Goal: Information Seeking & Learning: Learn about a topic

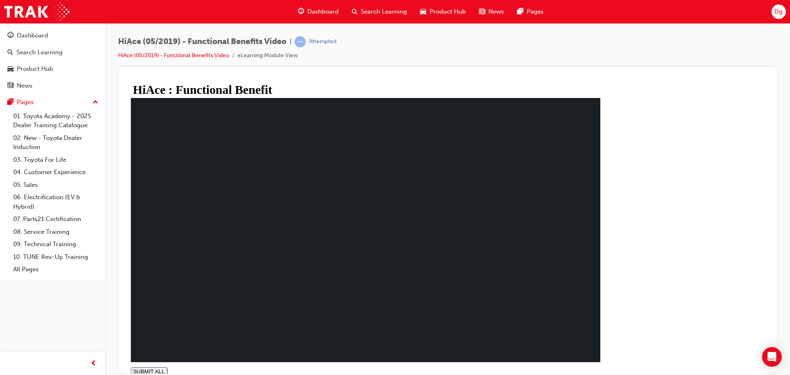
type input "0.973"
click at [212, 366] on div "HiAce : Functional Benefit SUBMIT ALL volume pause replay PREV NEXT SUBMIT FINI…" at bounding box center [366, 234] width 476 height 298
click at [136, 375] on polygon at bounding box center [134, 379] width 2 height 5
type input "1"
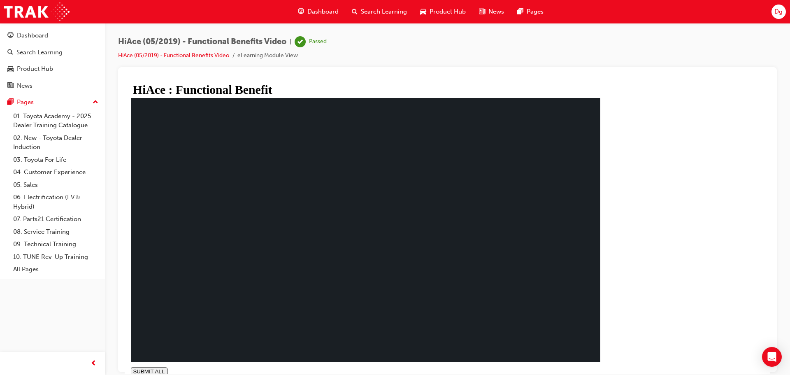
click at [387, 19] on div "Search Learning" at bounding box center [379, 11] width 68 height 17
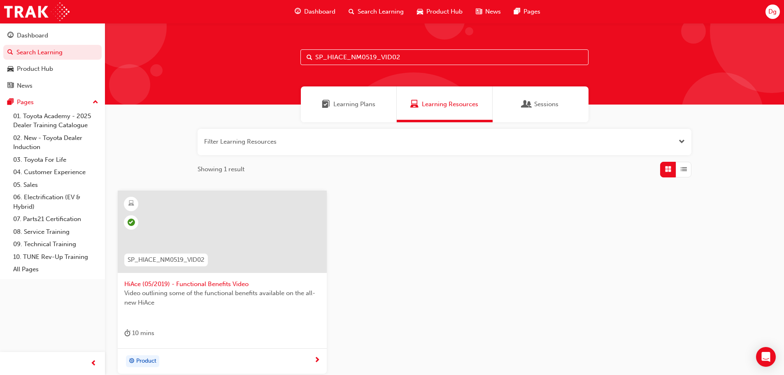
drag, startPoint x: 187, startPoint y: 43, endPoint x: 183, endPoint y: 44, distance: 4.7
click at [183, 44] on div "SP_HIACE_NM0519_VID02" at bounding box center [444, 64] width 679 height 82
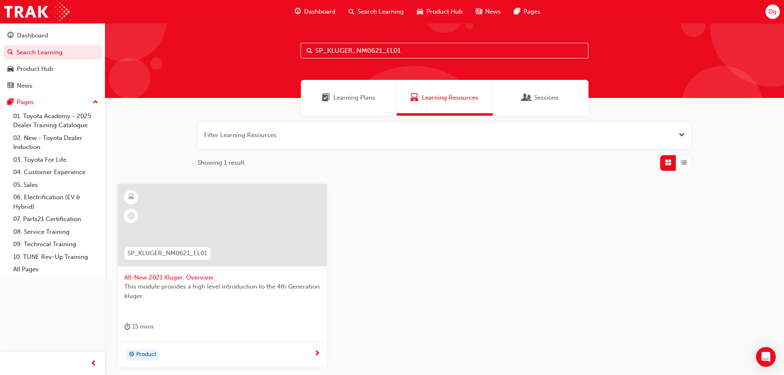
scroll to position [7, 0]
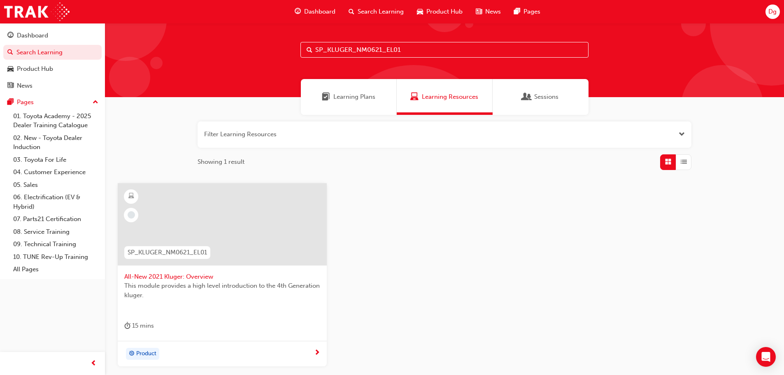
type input "SP_KLUGER_NM0621_EL01"
click at [151, 253] on span "SP_KLUGER_NM0621_EL01" at bounding box center [167, 252] width 79 height 9
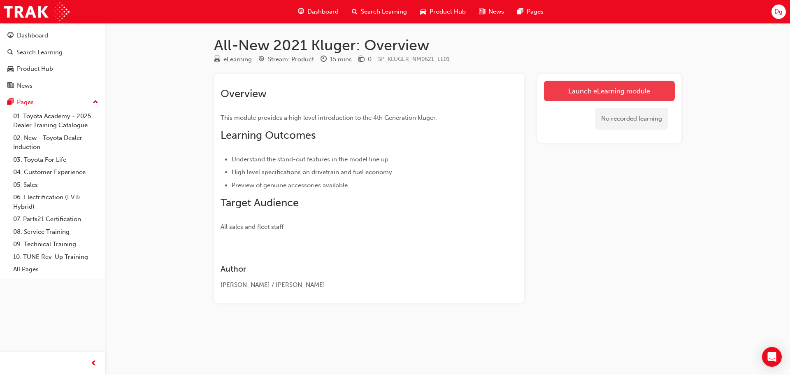
click at [617, 91] on link "Launch eLearning module" at bounding box center [609, 91] width 131 height 21
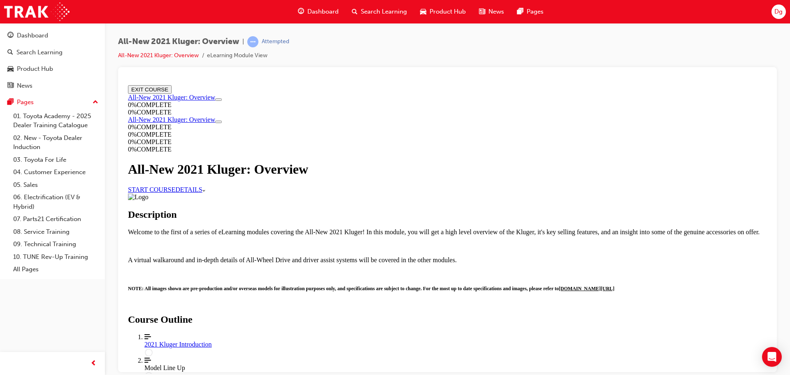
scroll to position [4, 0]
click at [175, 193] on link "START COURSE" at bounding box center [151, 189] width 47 height 7
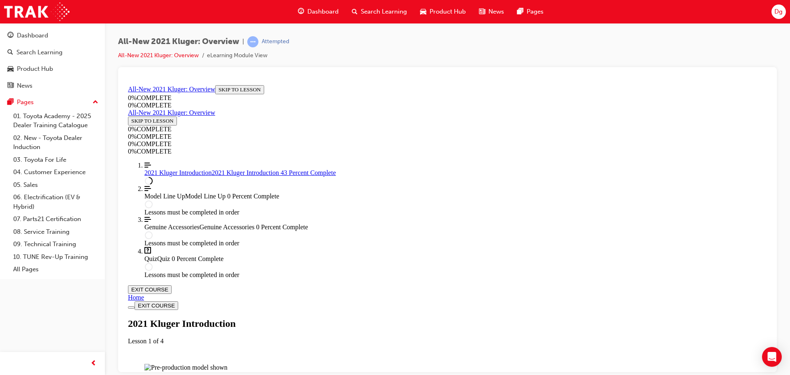
scroll to position [659, 0]
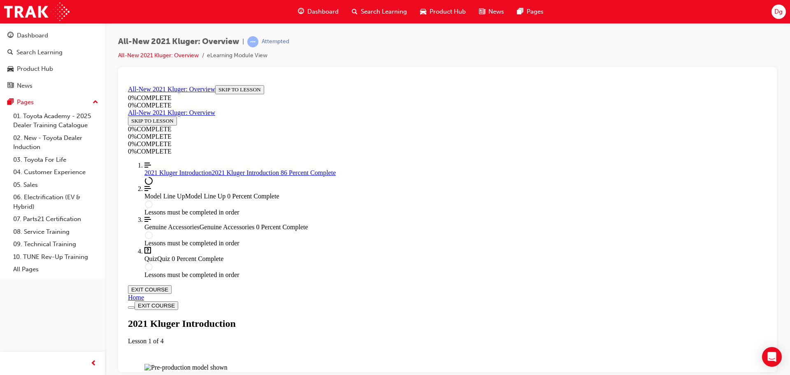
scroll to position [0, 0]
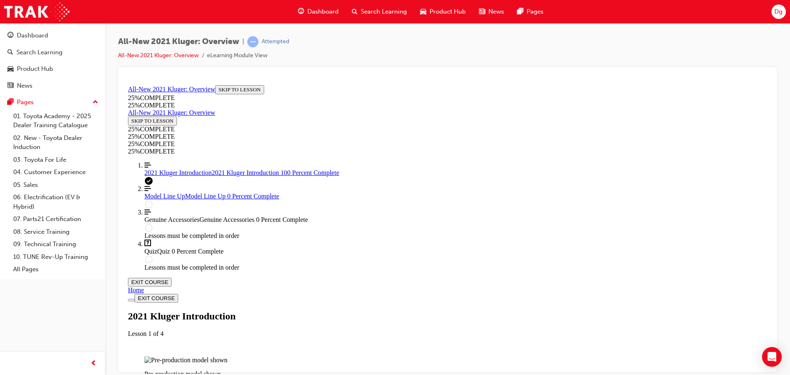
scroll to position [1359, 0]
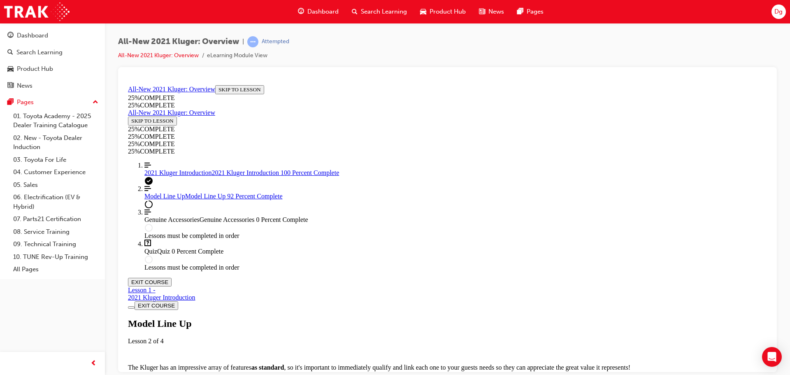
scroll to position [1140, 0]
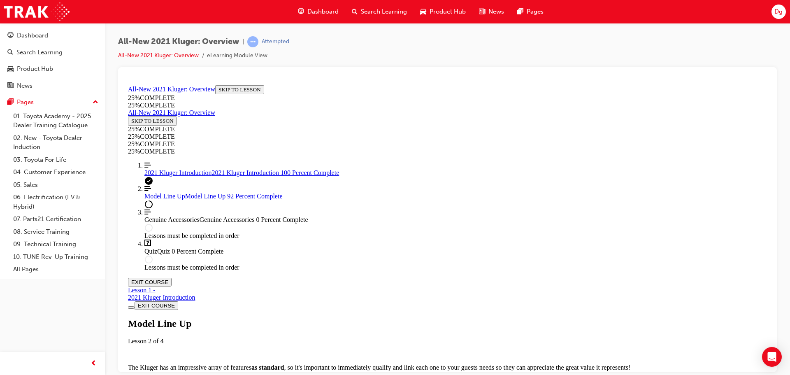
scroll to position [1140, 0]
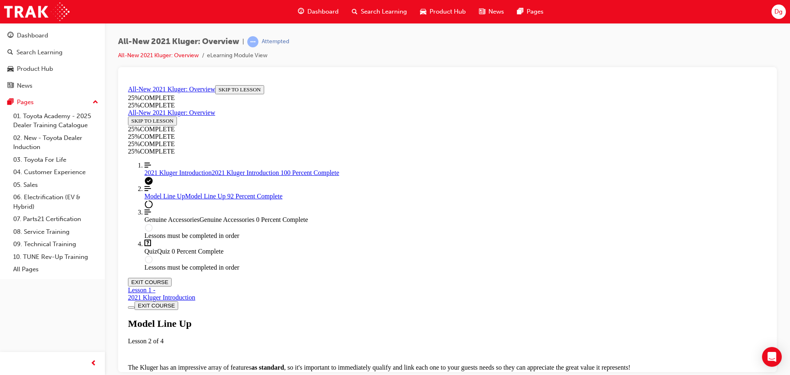
scroll to position [9, 0]
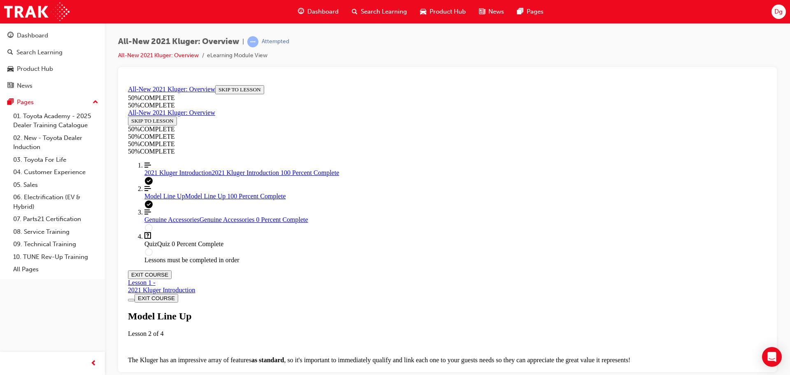
scroll to position [2416, 0]
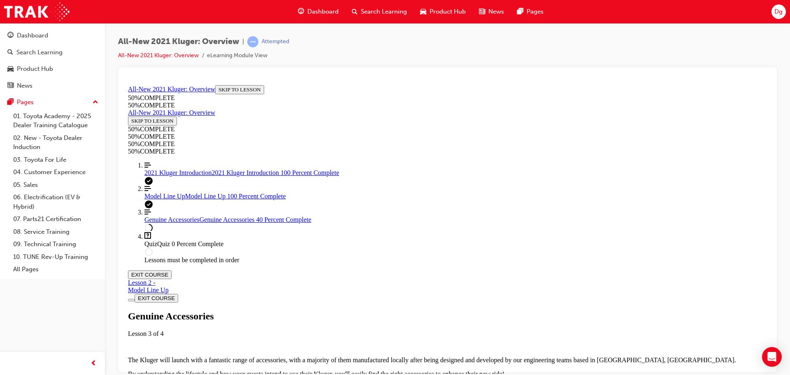
scroll to position [234, 0]
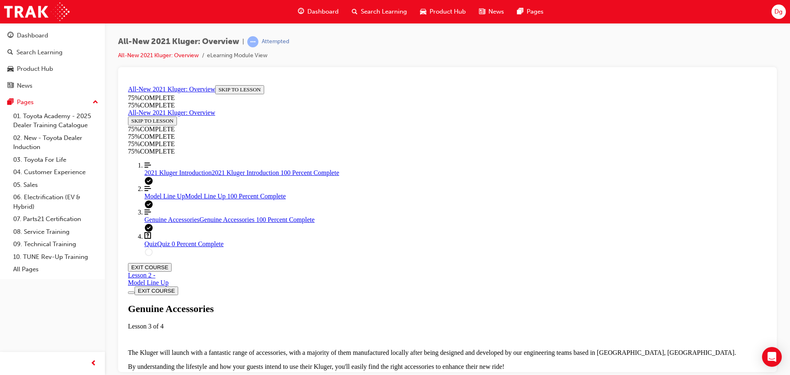
scroll to position [934, 0]
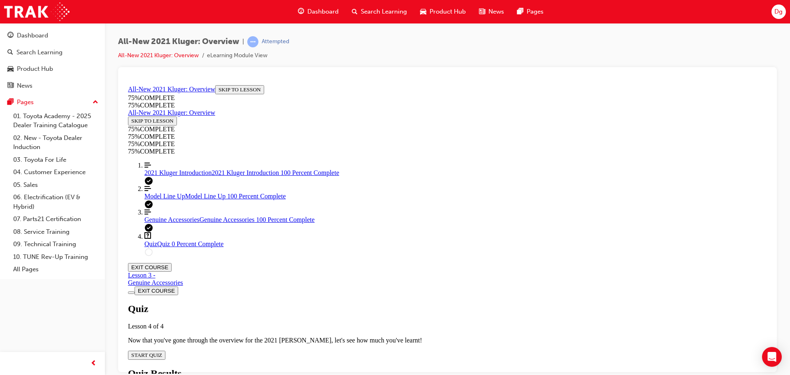
scroll to position [28, 0]
click at [162, 352] on span "START QUIZ" at bounding box center [146, 355] width 31 height 6
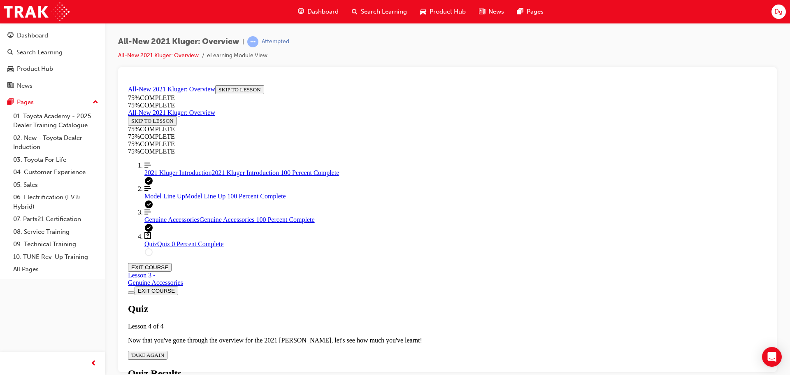
scroll to position [30, 0]
click at [164, 352] on span "TAKE AGAIN" at bounding box center [147, 355] width 33 height 6
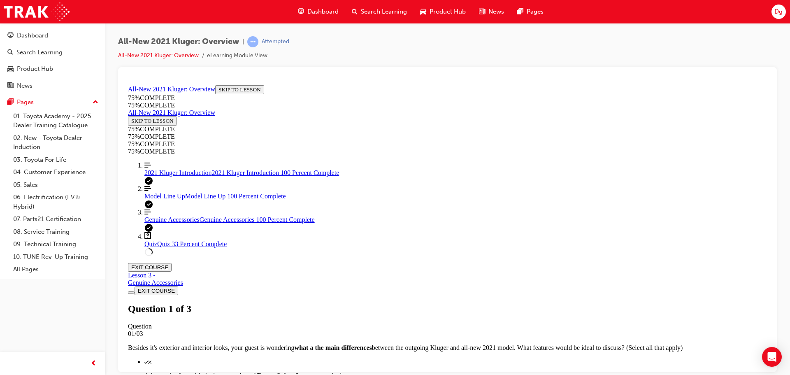
scroll to position [121, 0]
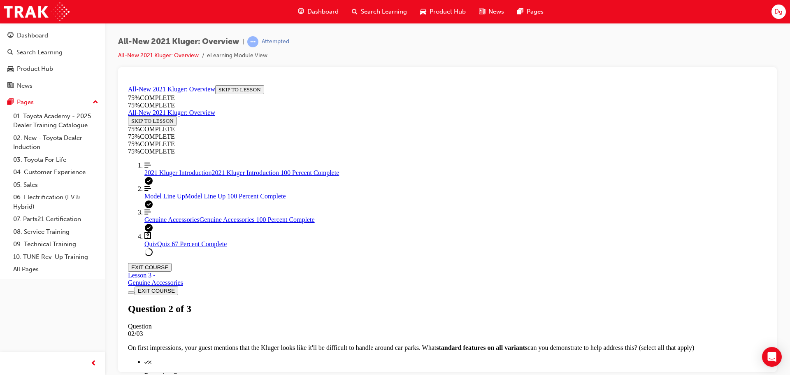
click at [172, 264] on button "EXIT COURSE" at bounding box center [150, 268] width 44 height 9
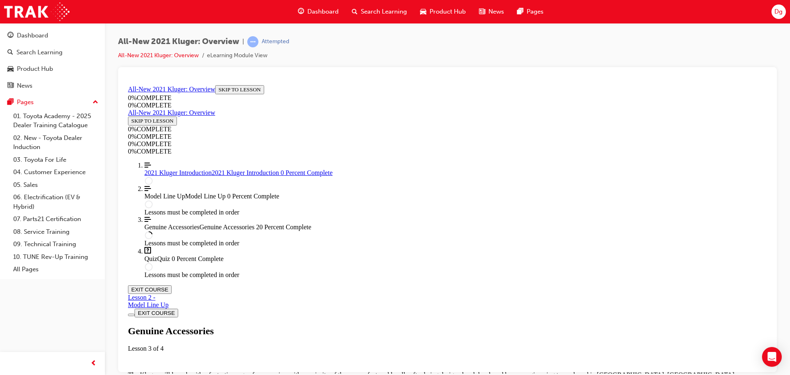
scroll to position [111, 0]
click at [162, 176] on span "2021 Kluger Introduction" at bounding box center [178, 172] width 68 height 7
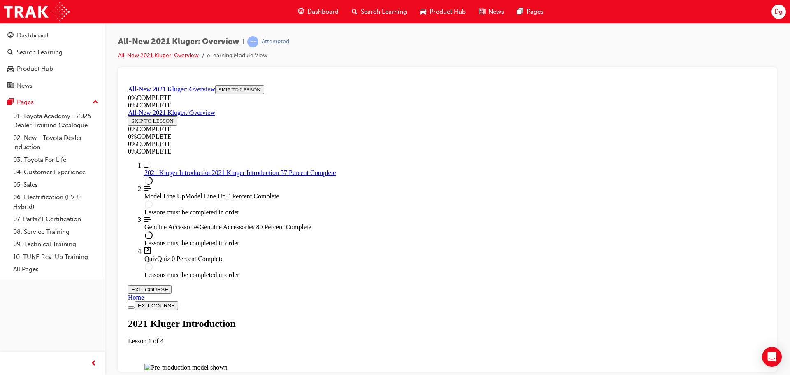
scroll to position [975, 0]
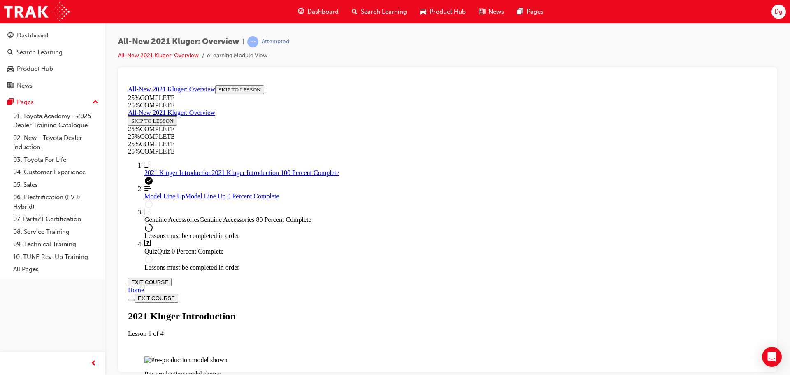
scroll to position [1410, 0]
click at [147, 254] on span "Quiz" at bounding box center [150, 250] width 13 height 7
click at [170, 199] on span "Model Line Up" at bounding box center [164, 195] width 41 height 7
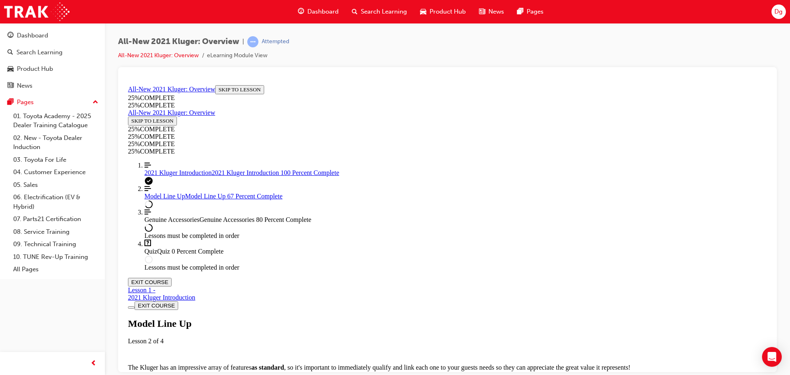
scroll to position [1181, 0]
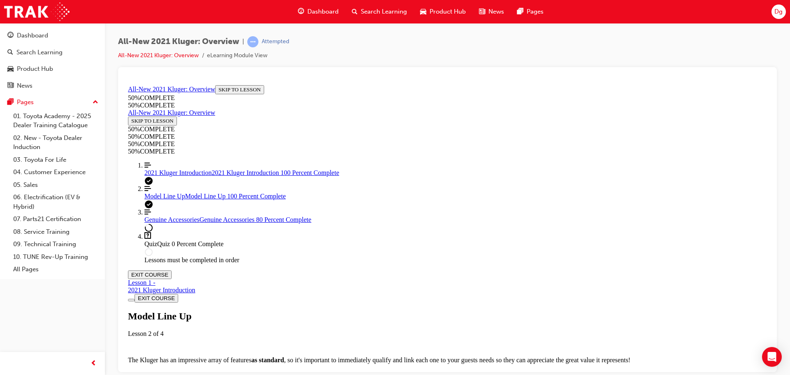
scroll to position [2412, 0]
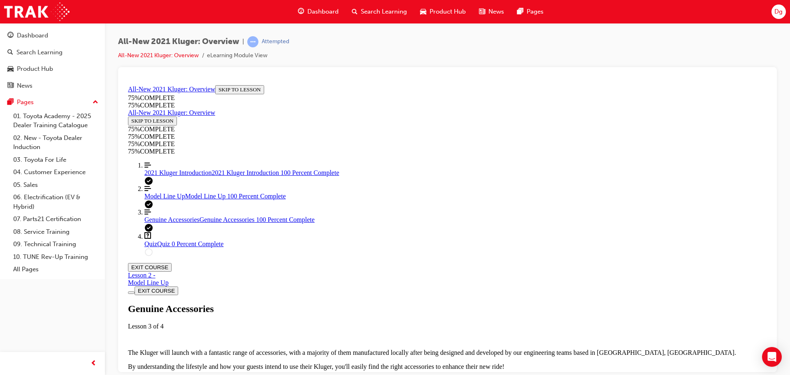
scroll to position [1019, 0]
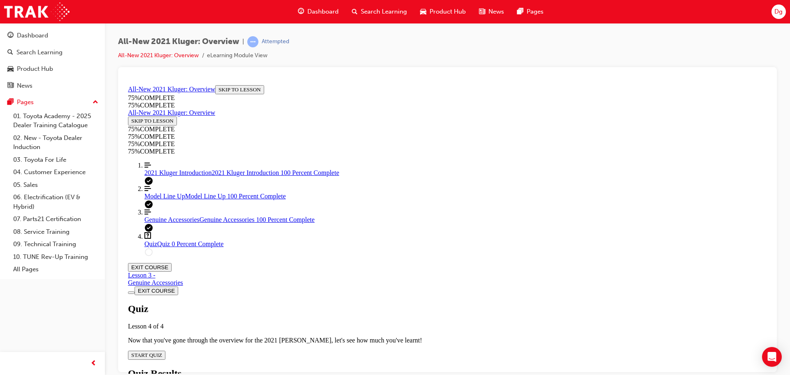
scroll to position [28, 0]
click at [162, 352] on span "START QUIZ" at bounding box center [146, 355] width 31 height 6
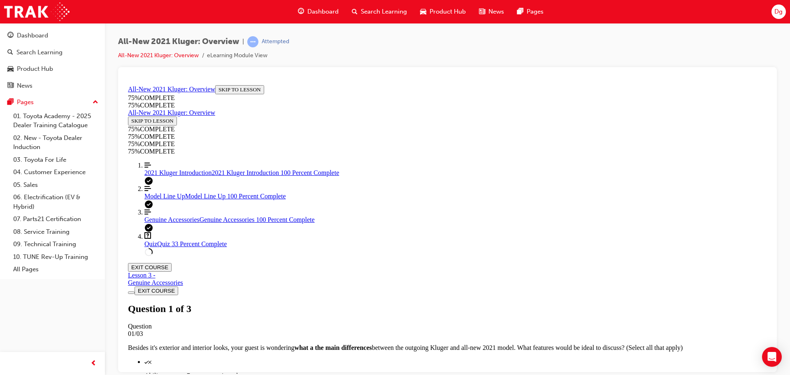
scroll to position [121, 0]
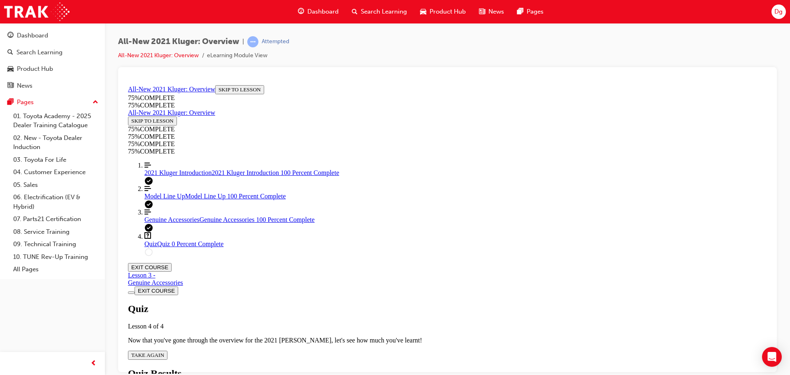
scroll to position [30, 0]
click at [164, 352] on span "TAKE AGAIN" at bounding box center [147, 355] width 33 height 6
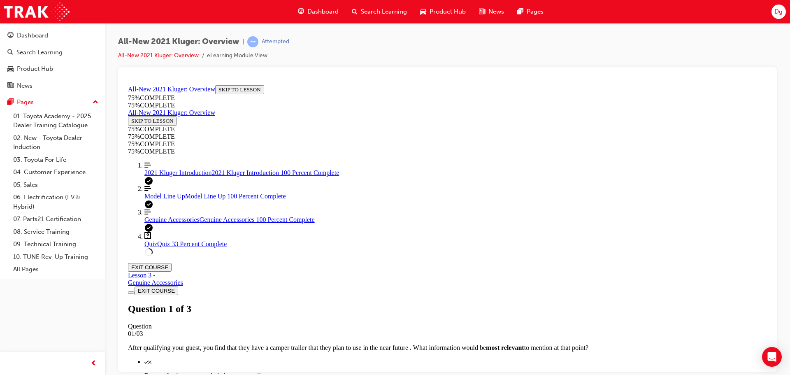
scroll to position [112, 0]
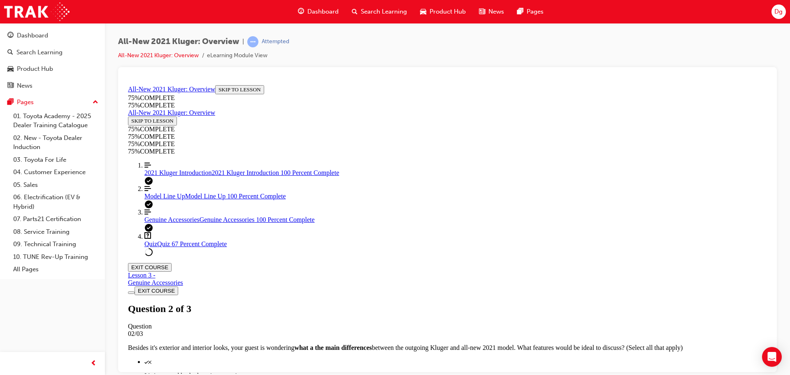
scroll to position [121, 0]
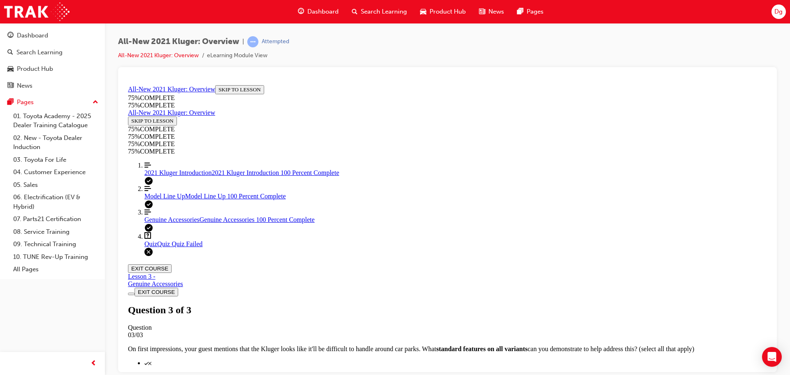
scroll to position [30, 0]
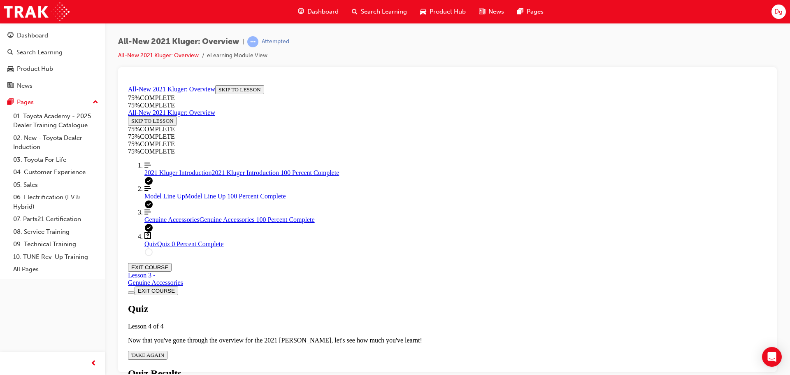
click at [164, 352] on span "TAKE AGAIN" at bounding box center [147, 355] width 33 height 6
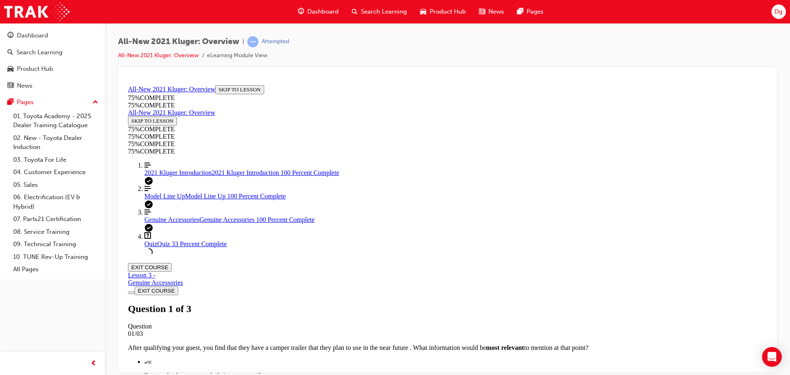
scroll to position [163, 0]
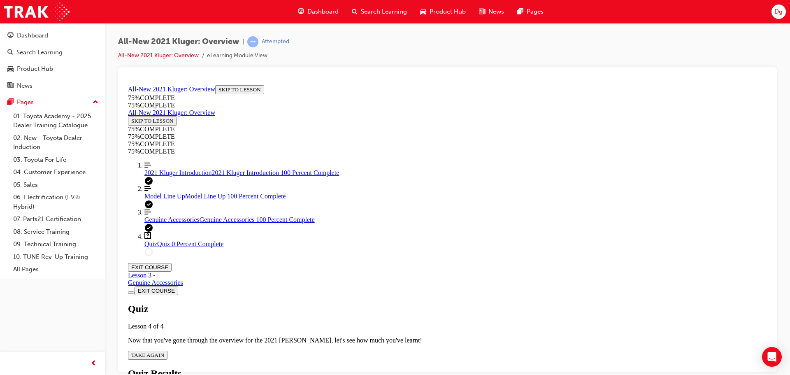
scroll to position [30, 0]
click at [387, 303] on div "Quiz Lesson 4 of 4 Now that you've gone through the overview for the 2021 [PERS…" at bounding box center [447, 331] width 639 height 56
click at [164, 352] on span "TAKE AGAIN" at bounding box center [147, 355] width 33 height 6
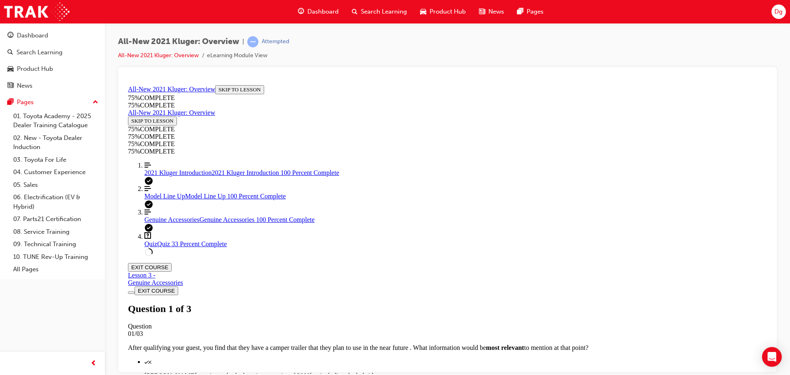
scroll to position [80, 0]
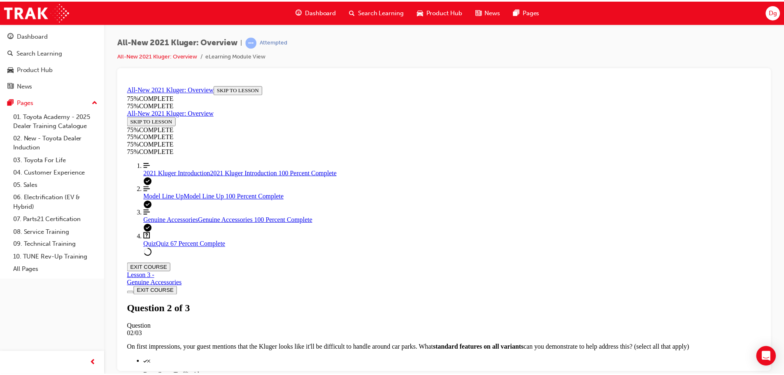
scroll to position [30, 0]
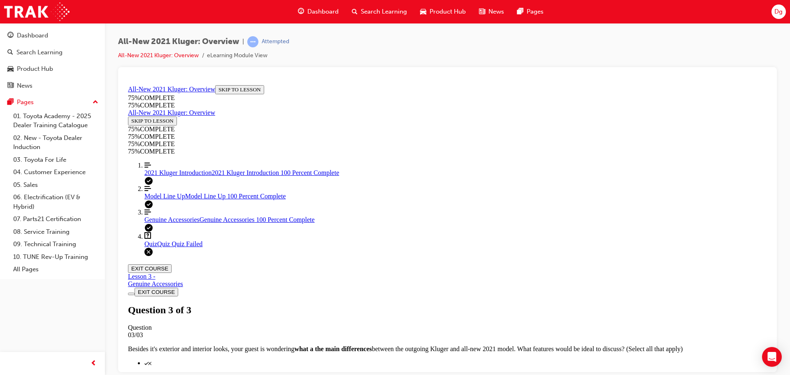
click at [388, 14] on span "Search Learning" at bounding box center [384, 11] width 46 height 9
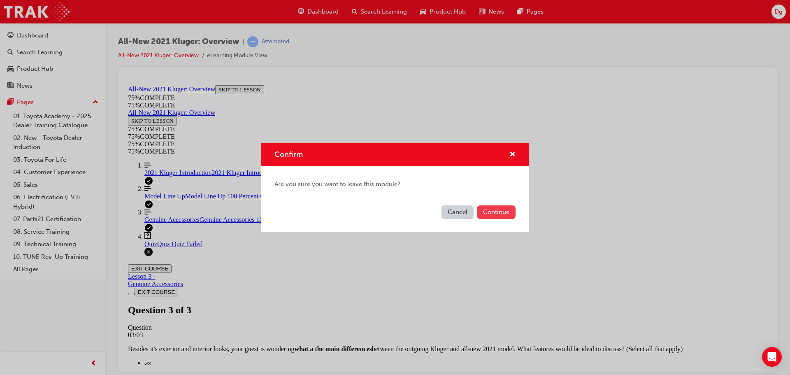
click at [499, 214] on button "Continue" at bounding box center [496, 212] width 39 height 14
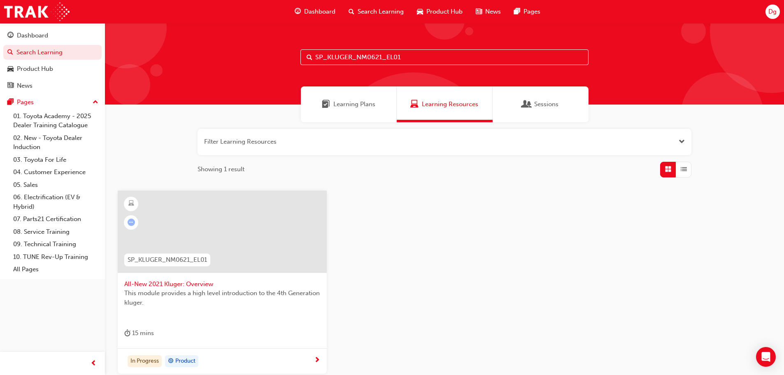
drag, startPoint x: 406, startPoint y: 61, endPoint x: 258, endPoint y: 60, distance: 148.2
click at [258, 60] on div "SP_KLUGER_NM0621_EL01" at bounding box center [444, 64] width 679 height 82
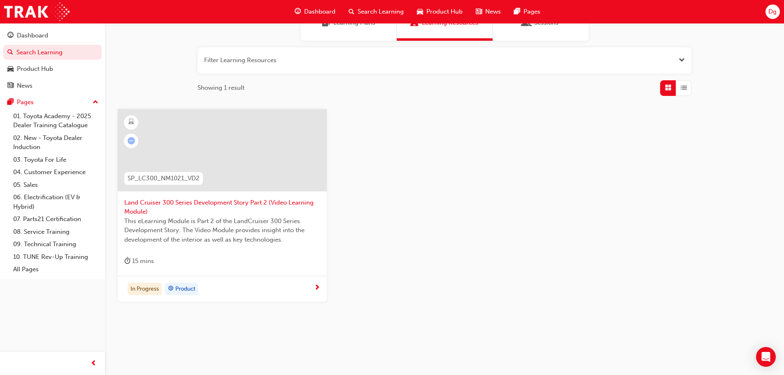
scroll to position [82, 0]
type input "SP_LC300_NM1021_VD2"
click at [163, 177] on span "SP_LC300_NM1021_VD2" at bounding box center [164, 177] width 72 height 9
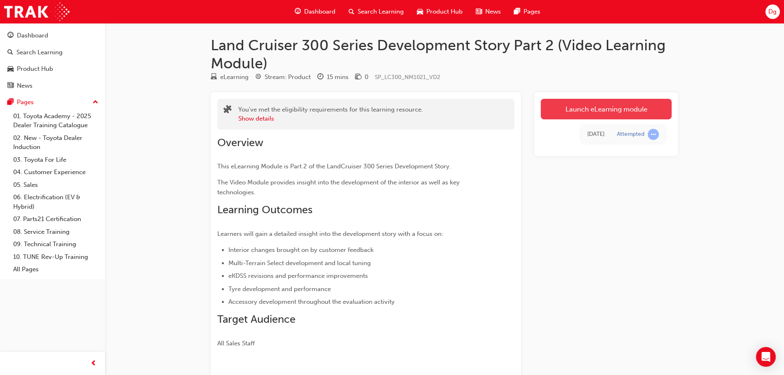
click at [607, 112] on link "Launch eLearning module" at bounding box center [606, 109] width 131 height 21
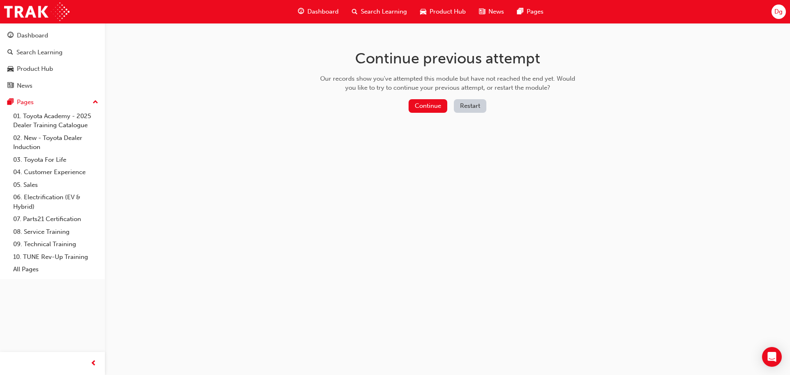
click at [479, 109] on button "Restart" at bounding box center [470, 106] width 33 height 14
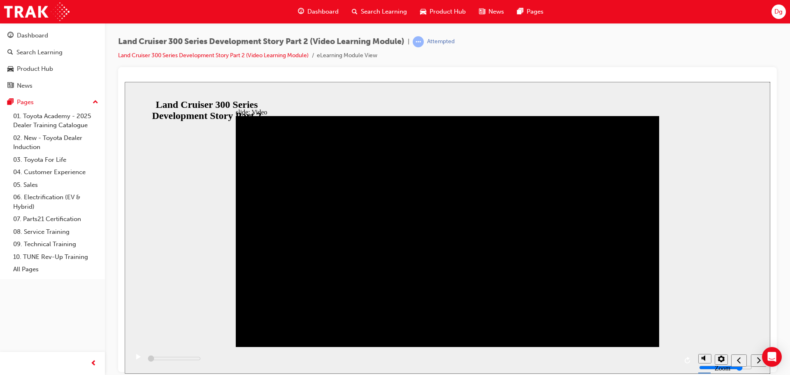
click at [758, 361] on icon "next" at bounding box center [759, 359] width 4 height 7
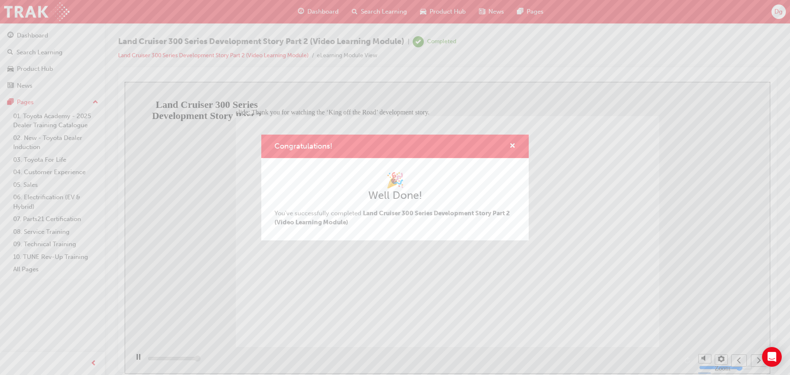
click at [758, 362] on div "Congratulations! 🎉 Well Done! You've successfully completed Land Cruiser 300 Se…" at bounding box center [395, 187] width 790 height 375
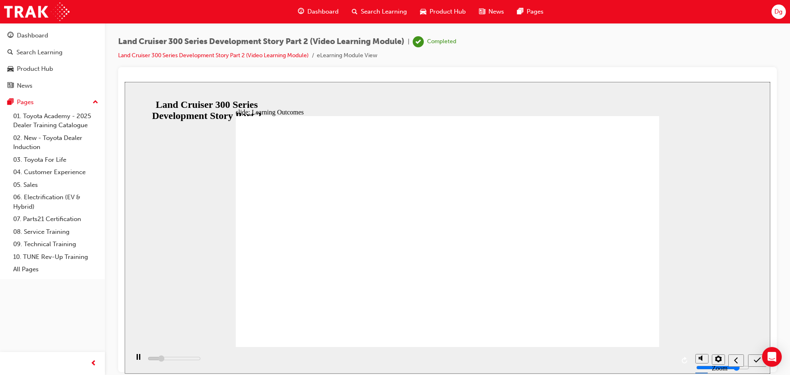
click at [757, 361] on icon "submit" at bounding box center [757, 359] width 7 height 5
type input "3100"
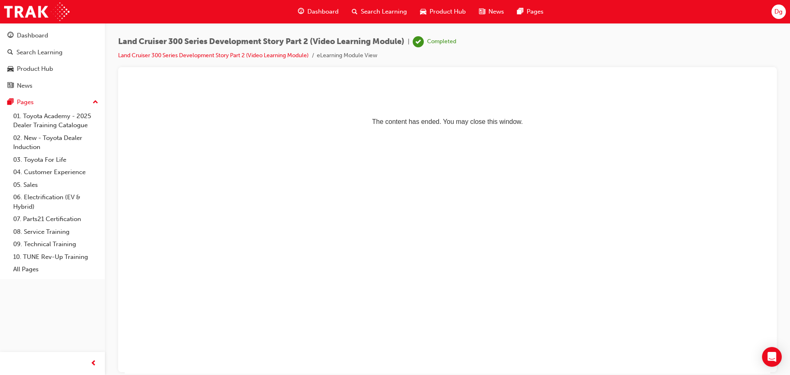
click at [375, 12] on span "Search Learning" at bounding box center [384, 11] width 46 height 9
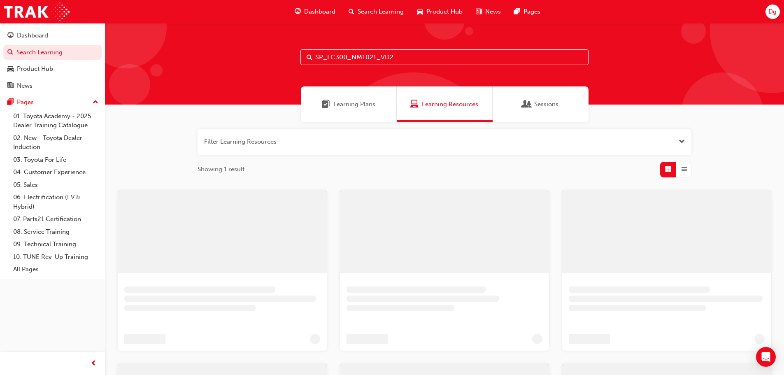
drag, startPoint x: 400, startPoint y: 60, endPoint x: 235, endPoint y: 67, distance: 165.6
click at [235, 67] on div "SP_LC300_NM1021_VD2" at bounding box center [444, 64] width 679 height 82
type input "SP_LC300_NM1021_VD3"
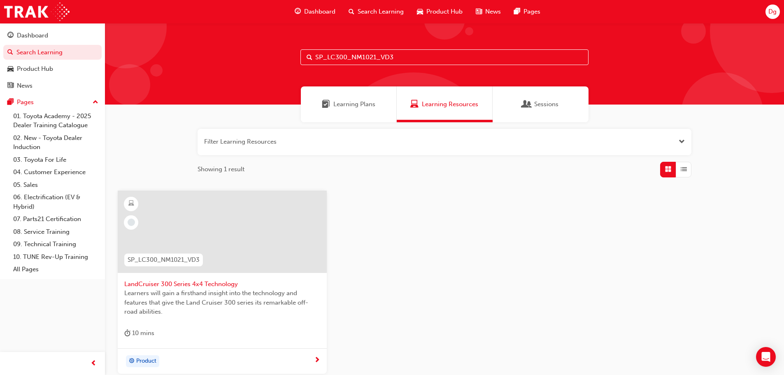
click at [142, 260] on span "SP_LC300_NM1021_VD3" at bounding box center [164, 259] width 72 height 9
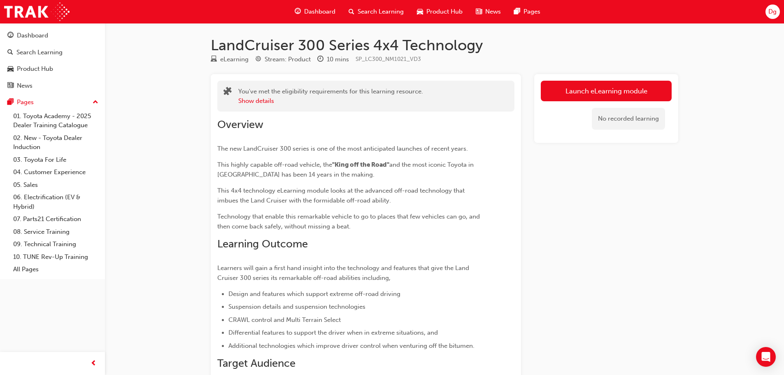
scroll to position [97, 0]
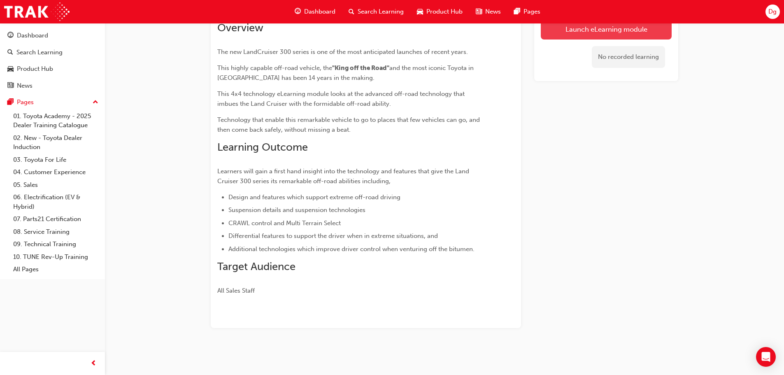
click at [587, 33] on link "Launch eLearning module" at bounding box center [606, 29] width 131 height 21
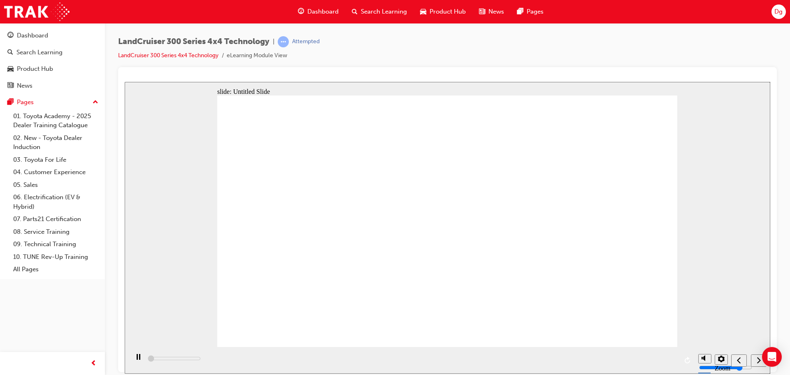
click at [758, 361] on icon "next" at bounding box center [759, 359] width 4 height 7
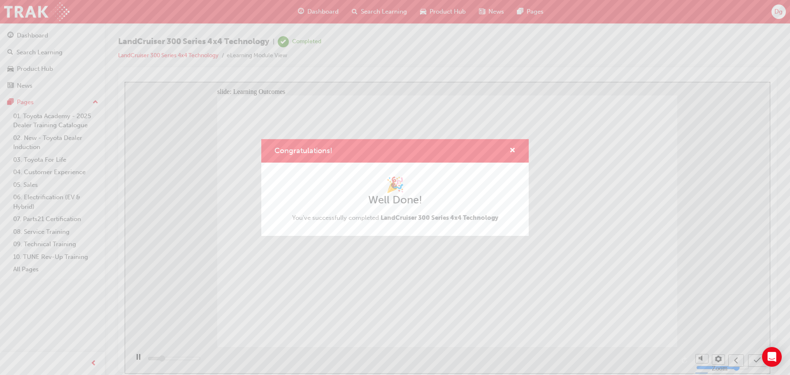
click at [468, 305] on div "Congratulations! 🎉 Well Done! You've successfully completed LandCruiser 300 Ser…" at bounding box center [395, 187] width 790 height 375
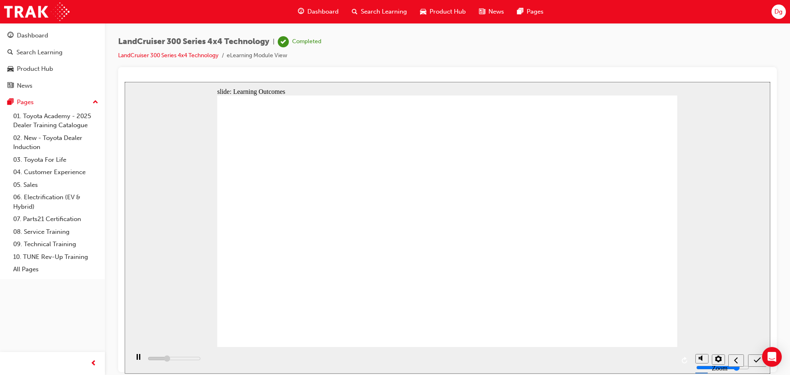
click at [755, 361] on icon "submit" at bounding box center [757, 359] width 7 height 7
type input "4600"
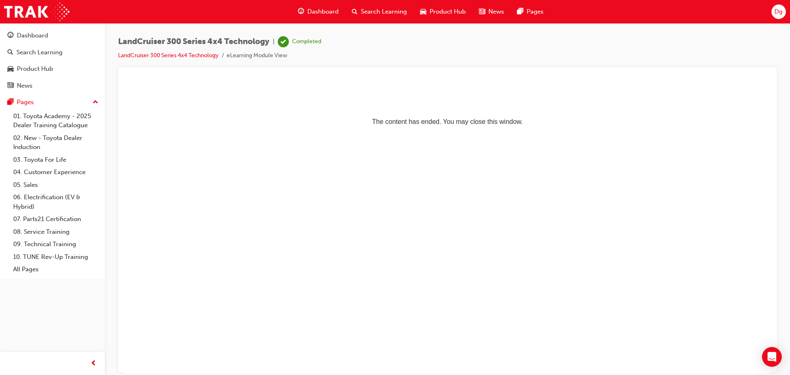
click at [387, 12] on span "Search Learning" at bounding box center [384, 11] width 46 height 9
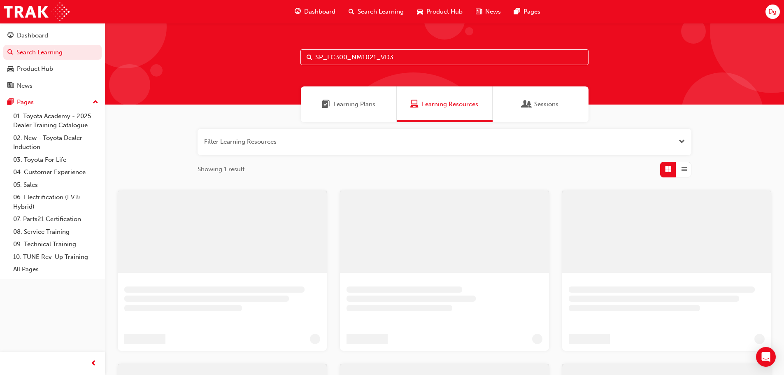
drag, startPoint x: 410, startPoint y: 57, endPoint x: 76, endPoint y: 17, distance: 336.7
click at [77, 17] on div "Dashboard Search Learning Product Hub News Pages Dg Dashboard Search Learning P…" at bounding box center [392, 187] width 784 height 375
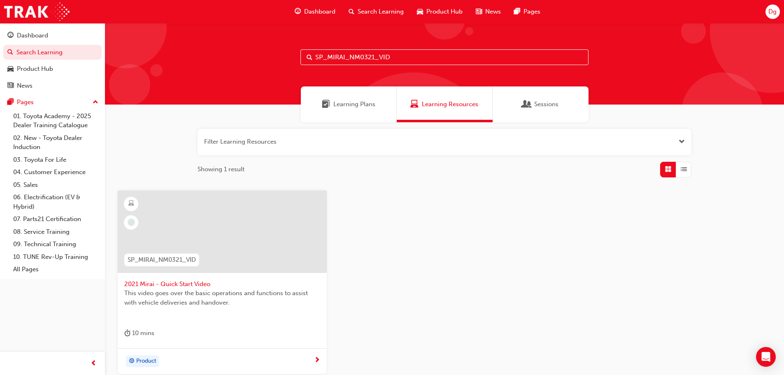
type input "SP_MIRAI_NM0321_VID"
click at [151, 263] on span "SP_MIRAI_NM0321_VID" at bounding box center [162, 259] width 68 height 9
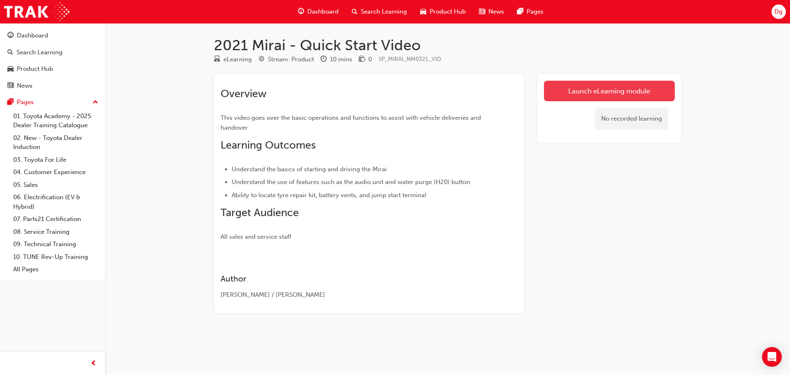
click at [594, 87] on link "Launch eLearning module" at bounding box center [609, 91] width 131 height 21
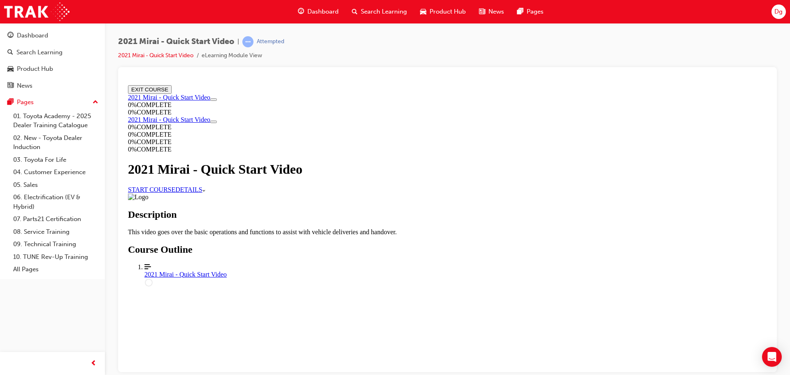
click at [175, 193] on link "START COURSE" at bounding box center [151, 189] width 47 height 7
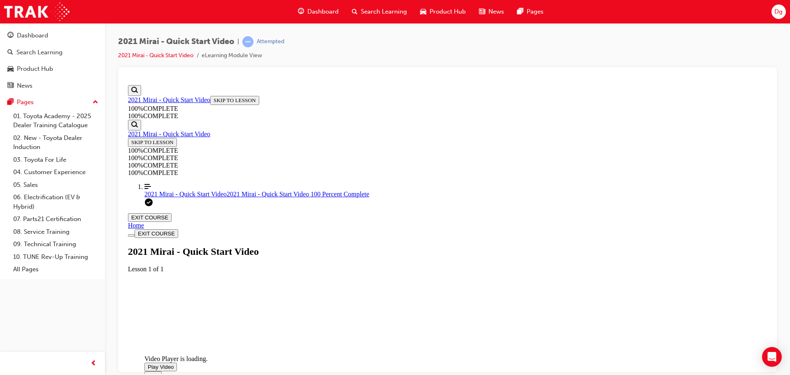
scroll to position [152, 0]
click at [148, 364] on span "Video player. You can use the space bar to toggle playback and arrow keys to sc…" at bounding box center [148, 367] width 0 height 6
click at [730, 310] on div "Video Player is loading. Play Video Play Mute Current Time 0:00 / Duration 5:32…" at bounding box center [447, 292] width 639 height 38
click at [148, 364] on span "Video player. You can use the space bar to toggle playback and arrow keys to sc…" at bounding box center [148, 367] width 0 height 6
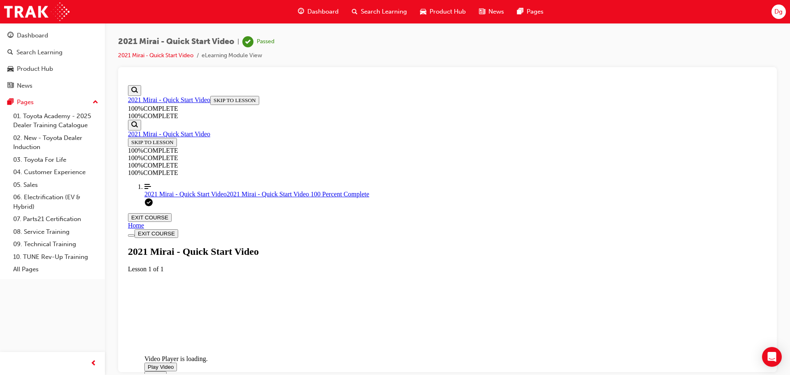
scroll to position [149, 0]
click at [172, 213] on button "EXIT COURSE" at bounding box center [150, 217] width 44 height 9
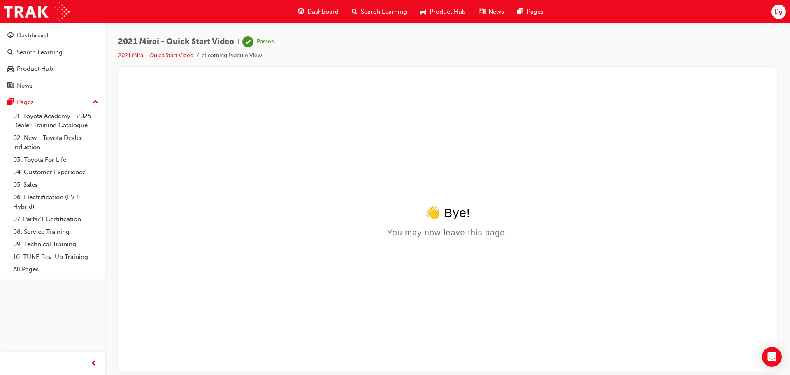
scroll to position [0, 0]
click at [390, 8] on span "Search Learning" at bounding box center [384, 11] width 46 height 9
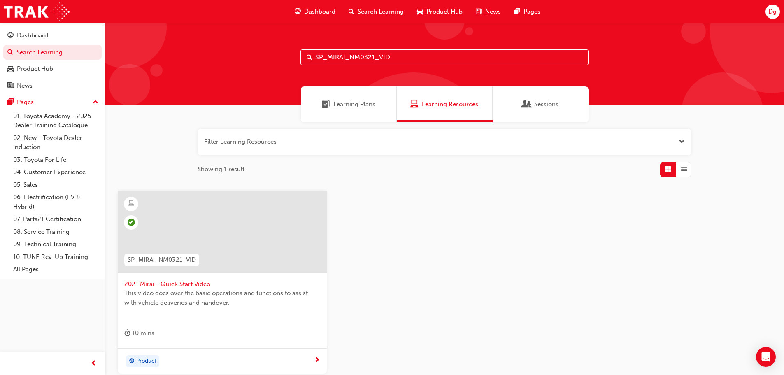
drag, startPoint x: 392, startPoint y: 59, endPoint x: 242, endPoint y: 59, distance: 149.8
click at [246, 59] on div "SP_MIRAI_NM0321_VID" at bounding box center [444, 64] width 679 height 82
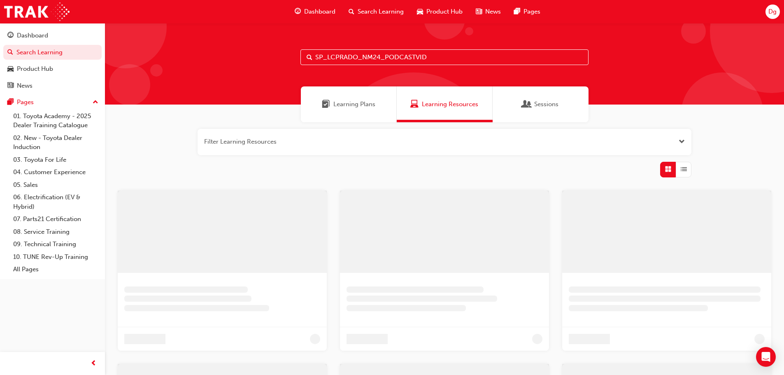
type input "SP_LCPRADO_NM24_PODCASTVID"
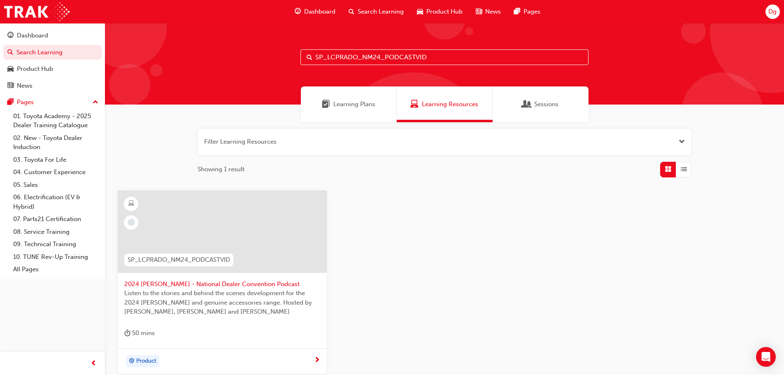
click at [160, 258] on span "SP_LCPRADO_NM24_PODCASTVID" at bounding box center [179, 259] width 103 height 9
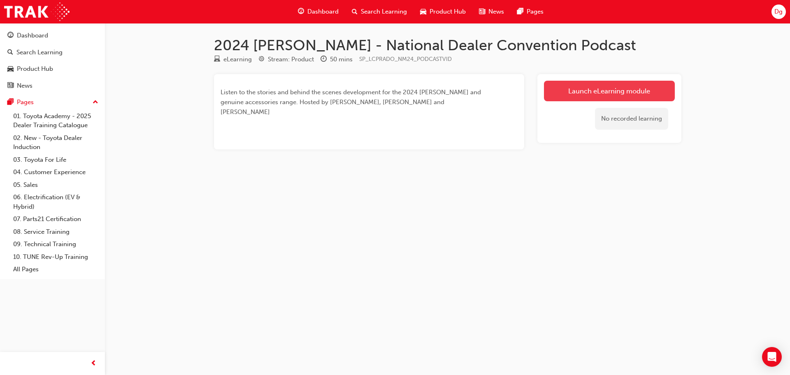
click at [611, 89] on link "Launch eLearning module" at bounding box center [609, 91] width 131 height 21
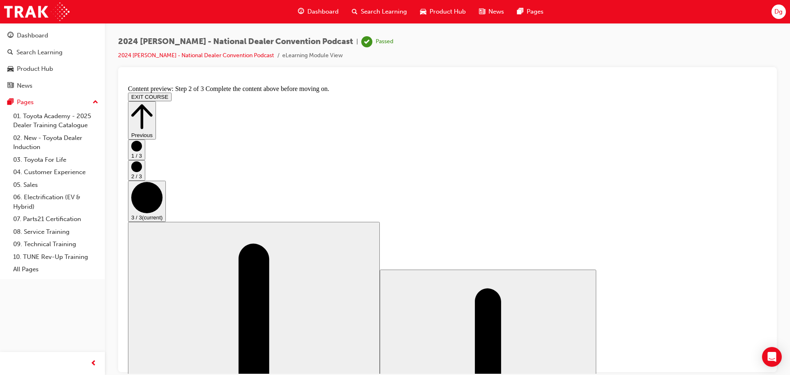
click at [153, 103] on icon "Step controls" at bounding box center [141, 116] width 21 height 28
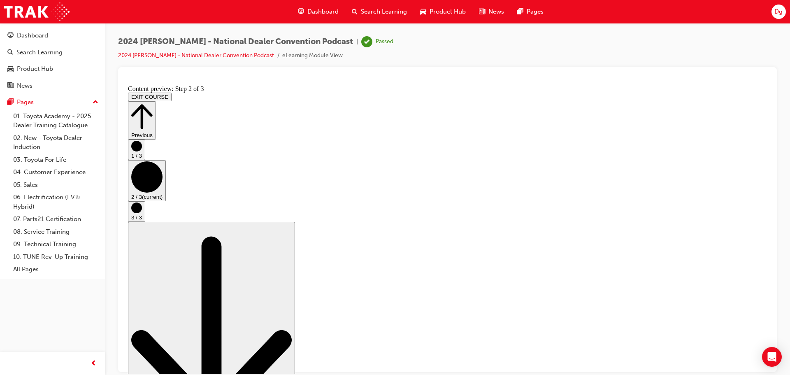
click at [391, 14] on span "Search Learning" at bounding box center [384, 11] width 46 height 9
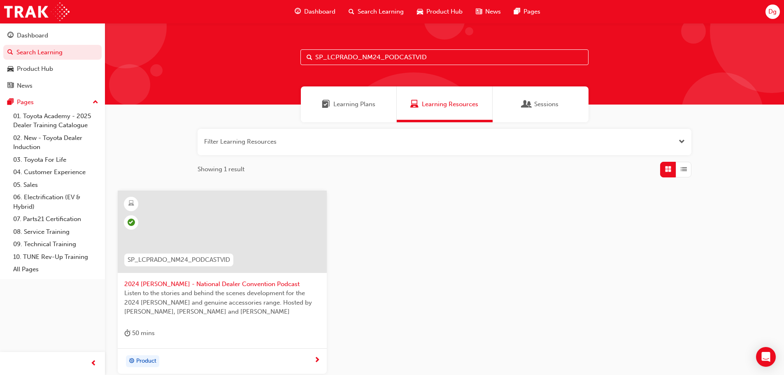
drag, startPoint x: 440, startPoint y: 55, endPoint x: 286, endPoint y: 61, distance: 154.1
click at [288, 61] on div "SP_LCPRADO_NM24_PODCASTVID" at bounding box center [444, 64] width 679 height 82
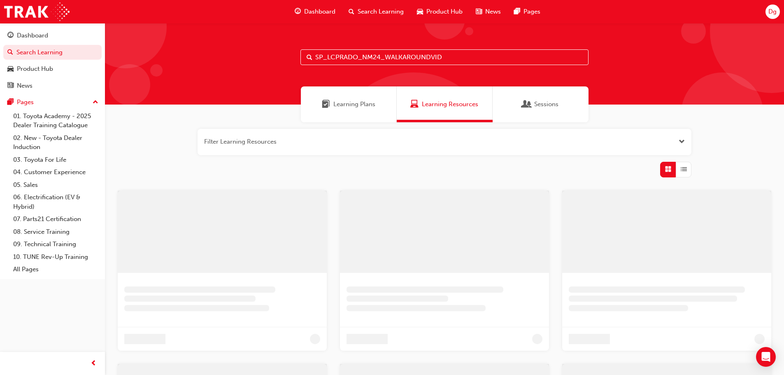
type input "SP_LCPRADO_NM24_WALKAROUNDVID"
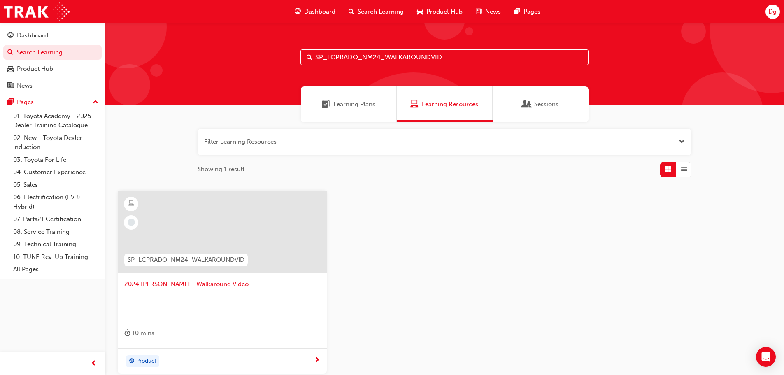
click at [163, 260] on span "SP_LCPRADO_NM24_WALKAROUNDVID" at bounding box center [186, 259] width 117 height 9
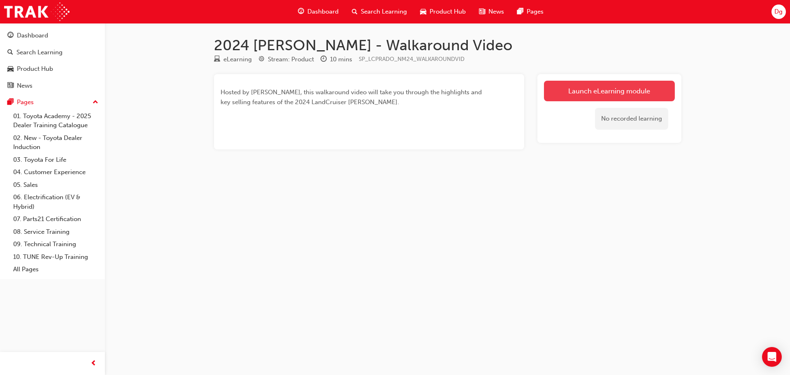
click at [584, 89] on link "Launch eLearning module" at bounding box center [609, 91] width 131 height 21
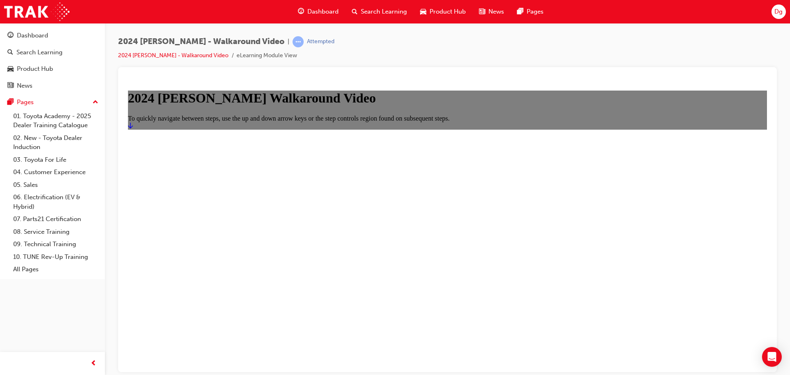
click at [133, 128] on icon "Start" at bounding box center [130, 125] width 5 height 7
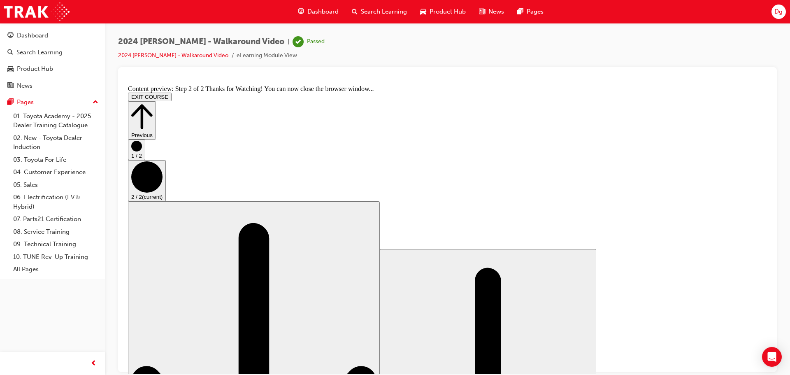
click at [153, 102] on icon "Step controls" at bounding box center [141, 116] width 21 height 28
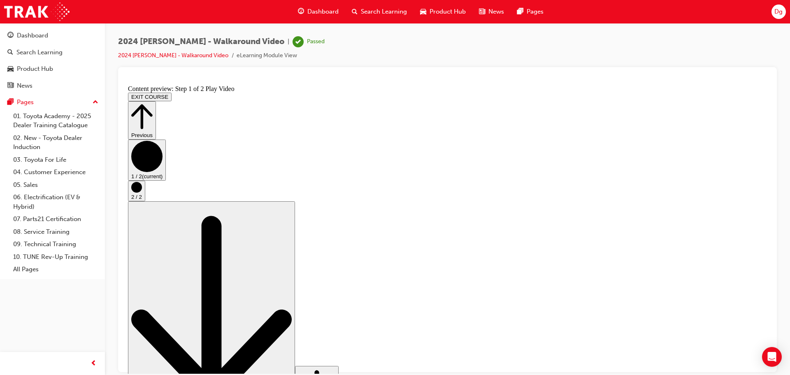
click at [172, 92] on button "EXIT COURSE" at bounding box center [150, 96] width 44 height 9
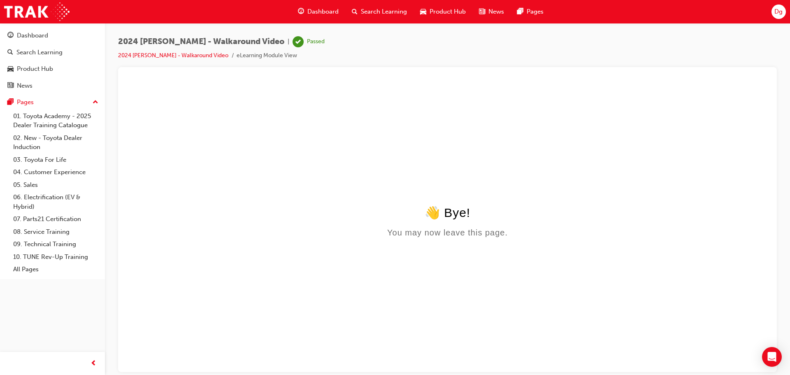
click at [392, 12] on span "Search Learning" at bounding box center [384, 11] width 46 height 9
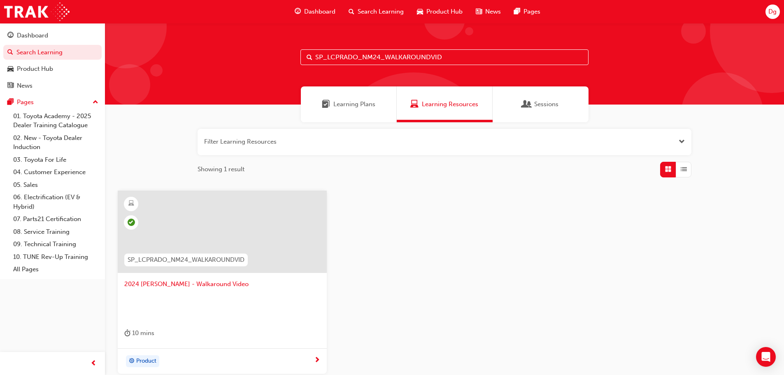
drag, startPoint x: 458, startPoint y: 57, endPoint x: 159, endPoint y: 50, distance: 298.5
click at [164, 50] on div "SP_LCPRADO_NM24_WALKAROUNDVID" at bounding box center [444, 64] width 679 height 82
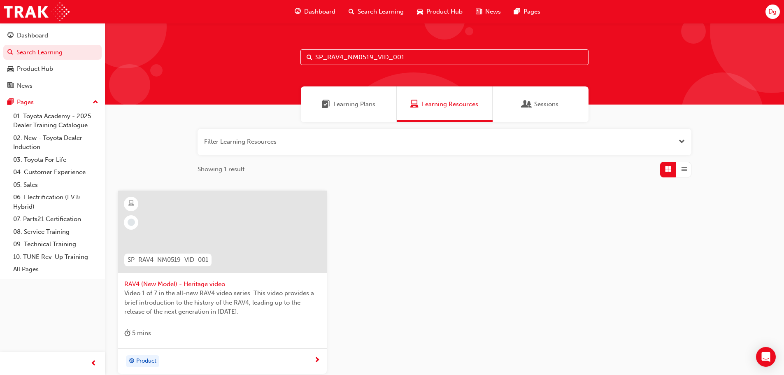
type input "SP_RAV4_NM0519_VID_001"
click at [169, 264] on span "SP_RAV4_NM0519_VID_001" at bounding box center [168, 259] width 81 height 9
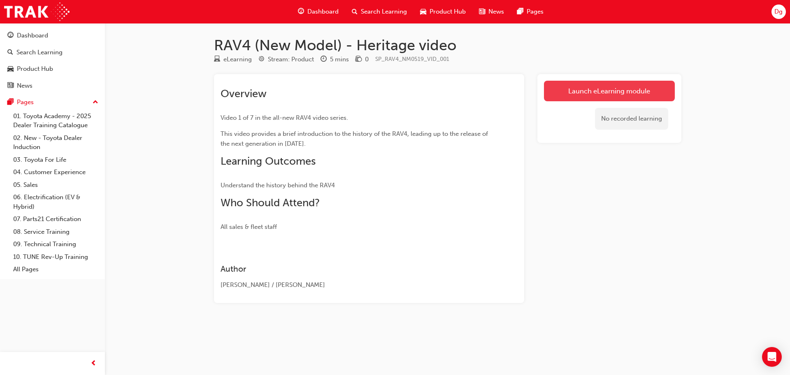
click at [596, 89] on link "Launch eLearning module" at bounding box center [609, 91] width 131 height 21
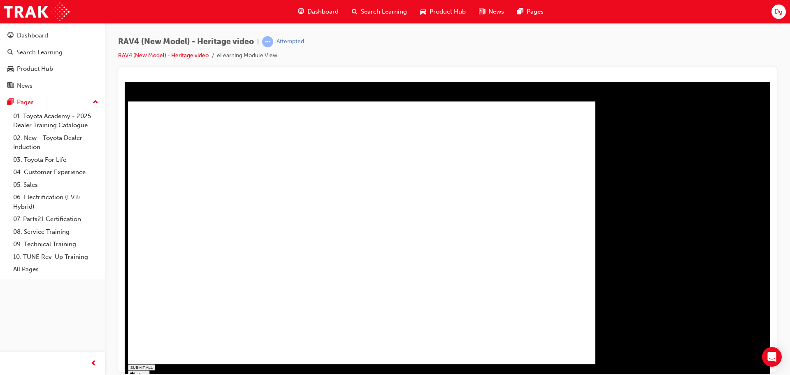
type input "1"
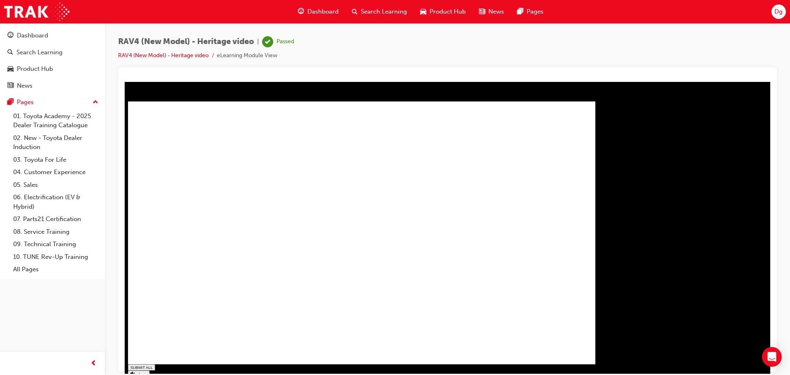
click at [374, 12] on span "Search Learning" at bounding box center [384, 11] width 46 height 9
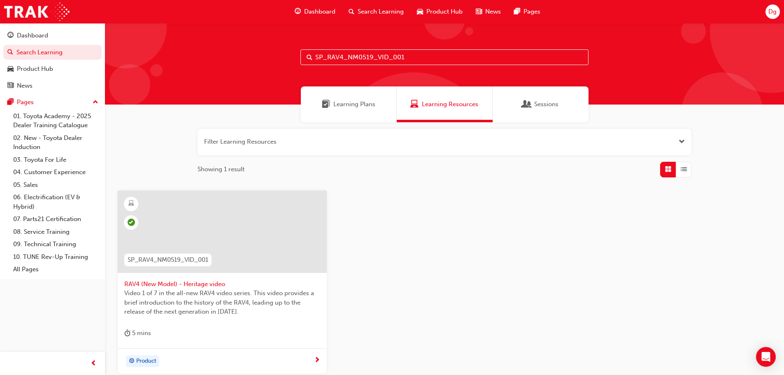
drag, startPoint x: 414, startPoint y: 55, endPoint x: 167, endPoint y: 55, distance: 247.0
click at [168, 55] on div "SP_RAV4_NM0519_VID_001" at bounding box center [444, 64] width 679 height 82
type input "SP_RAV4_NM0519_VID_002"
click at [165, 259] on span "SP_RAV4_NM0519_VID_002" at bounding box center [169, 259] width 82 height 9
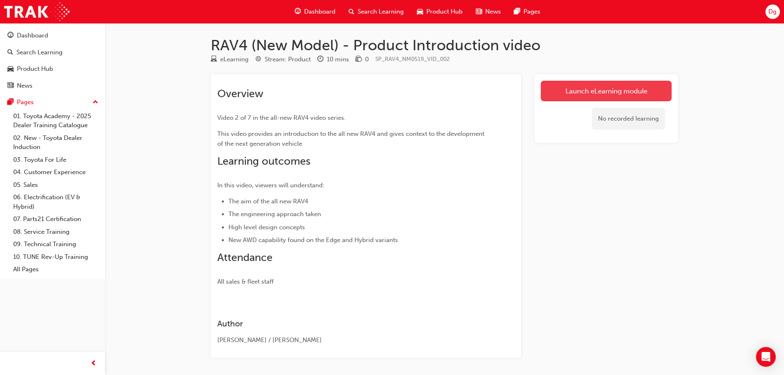
click at [613, 96] on link "Launch eLearning module" at bounding box center [606, 91] width 131 height 21
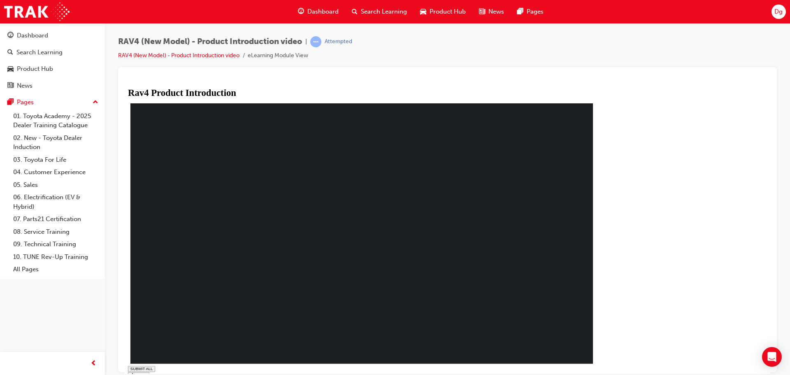
type input "0.108"
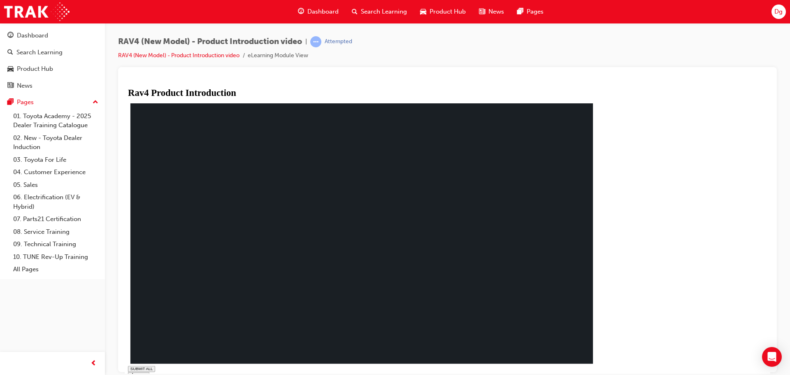
click at [383, 10] on span "Search Learning" at bounding box center [384, 11] width 46 height 9
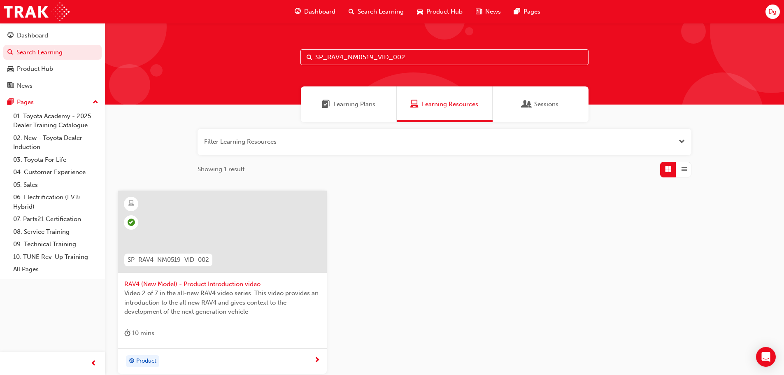
drag, startPoint x: 408, startPoint y: 56, endPoint x: 253, endPoint y: 51, distance: 155.3
click at [253, 51] on div "SP_RAV4_NM0519_VID_002" at bounding box center [444, 64] width 679 height 82
type input "SP_RAV4_NM0519_VID_006"
click at [160, 263] on span "SP_RAV4_NM0519_VID_006" at bounding box center [169, 259] width 82 height 9
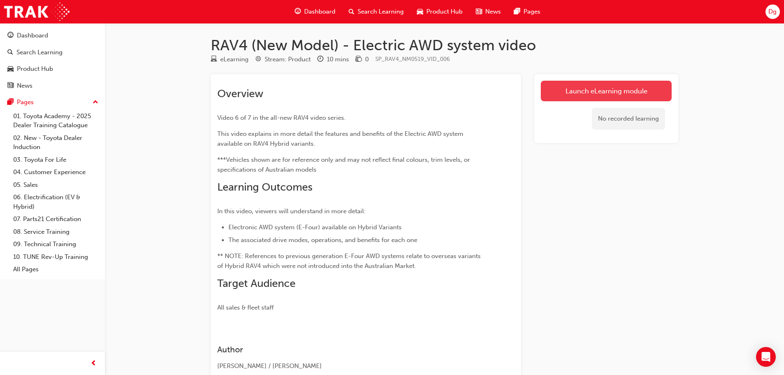
click at [586, 88] on link "Launch eLearning module" at bounding box center [606, 91] width 131 height 21
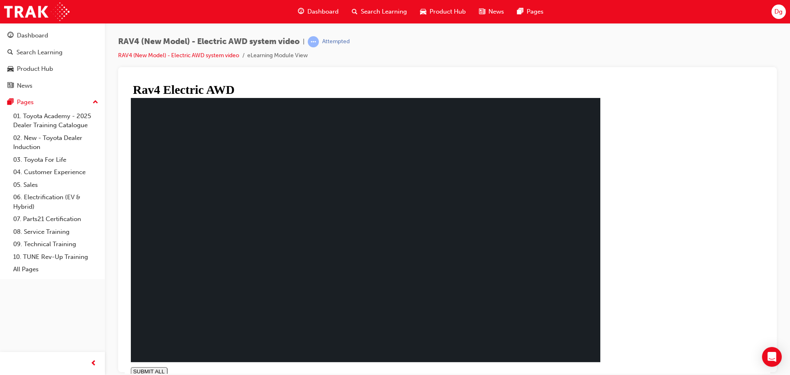
type input "0.218"
type input "0.982"
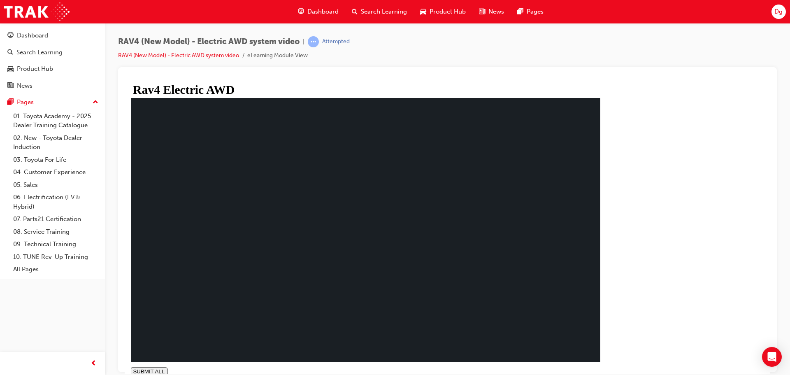
click at [382, 9] on span "Search Learning" at bounding box center [384, 11] width 46 height 9
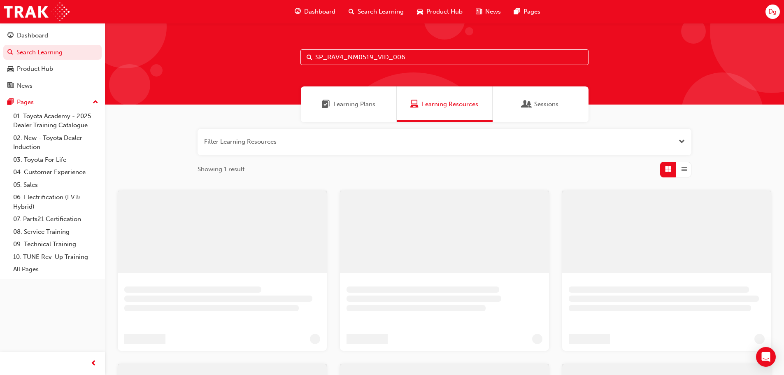
drag, startPoint x: 413, startPoint y: 57, endPoint x: 230, endPoint y: 62, distance: 183.7
click at [235, 64] on div "SP_RAV4_NM0519_VID_006" at bounding box center [444, 64] width 679 height 82
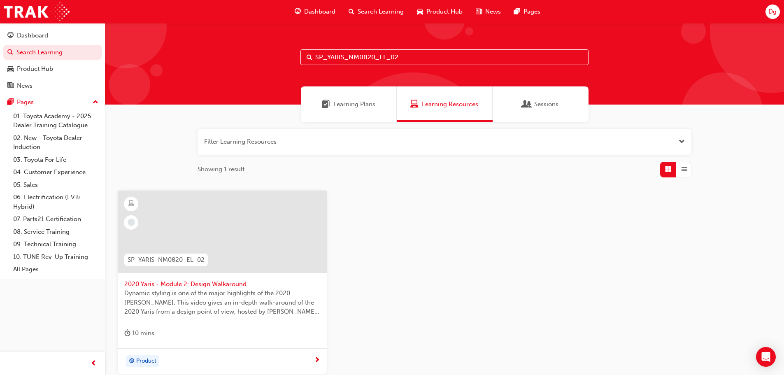
type input "SP_YARIS_NM0820_EL_02"
click at [155, 263] on span "SP_YARIS_NM0820_EL_02" at bounding box center [166, 259] width 77 height 9
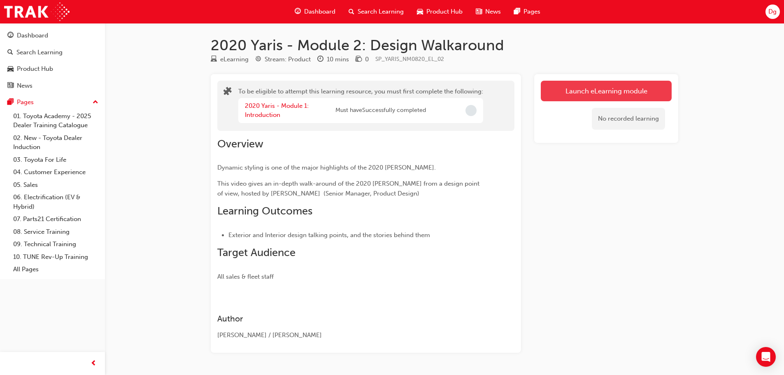
click at [577, 89] on button "Launch eLearning module" at bounding box center [606, 91] width 131 height 21
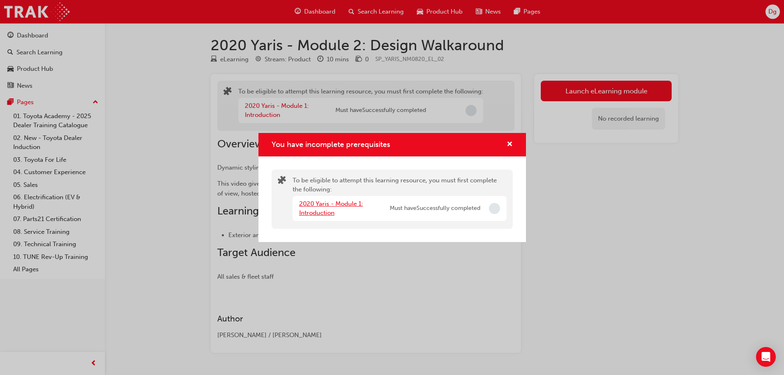
click at [343, 206] on link "2020 Yaris - Module 1: Introduction" at bounding box center [331, 208] width 64 height 17
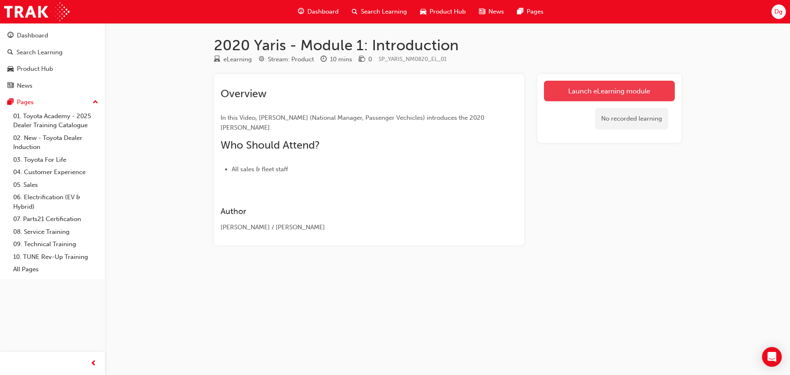
click at [618, 88] on link "Launch eLearning module" at bounding box center [609, 91] width 131 height 21
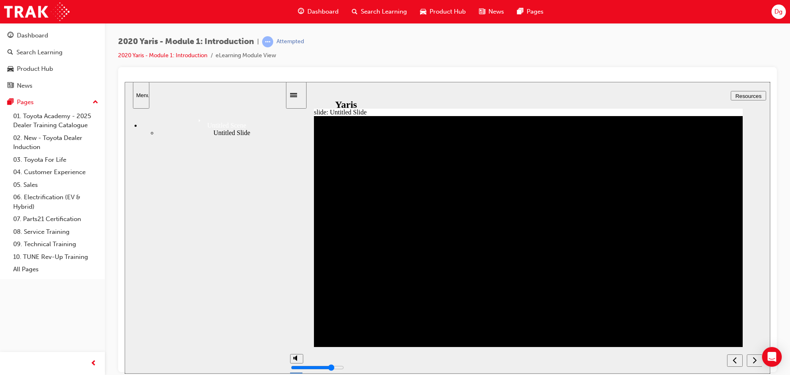
click at [753, 362] on icon "next" at bounding box center [755, 359] width 4 height 7
click at [398, 10] on span "Search Learning" at bounding box center [384, 11] width 46 height 9
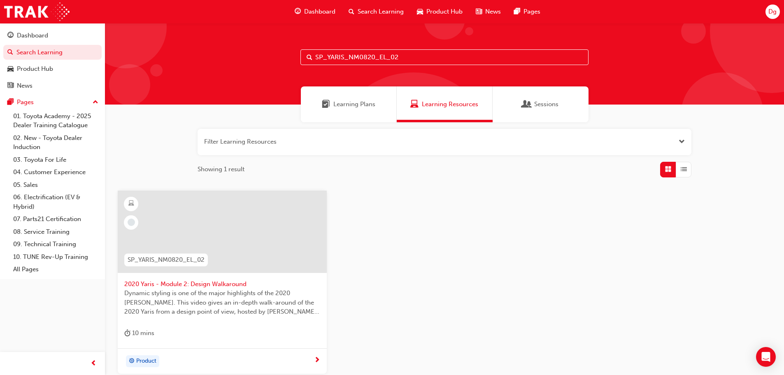
drag, startPoint x: 302, startPoint y: 55, endPoint x: 222, endPoint y: 54, distance: 79.5
click at [240, 54] on div "SP_YARIS_NM0820_EL_02" at bounding box center [444, 64] width 679 height 82
type input "SP_YARIS_NM0820_EL_05"
click at [164, 261] on span "SP_YARIS_NM0820_EL_05" at bounding box center [166, 259] width 77 height 9
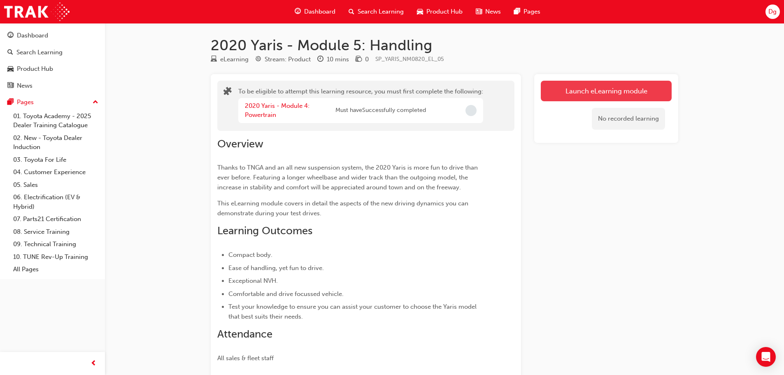
click at [613, 92] on button "Launch eLearning module" at bounding box center [606, 91] width 131 height 21
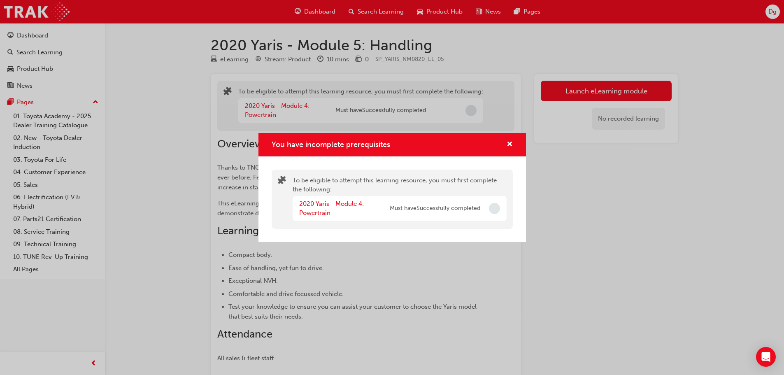
click at [333, 209] on div "2020 Yaris - Module 4: Powertrain" at bounding box center [344, 208] width 91 height 19
click at [333, 206] on link "2020 Yaris - Module 4: Powertrain" at bounding box center [331, 208] width 65 height 17
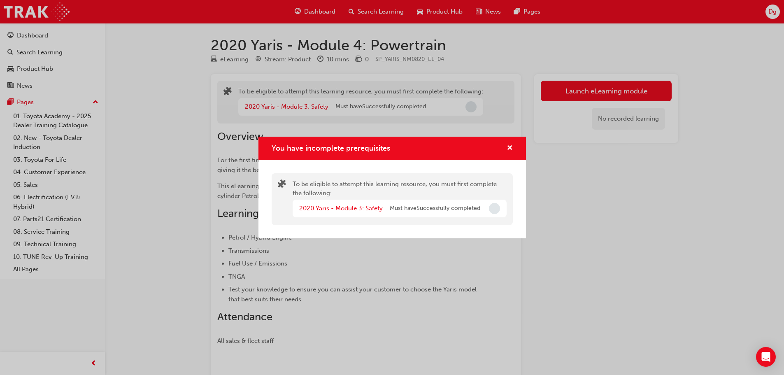
click at [331, 209] on link "2020 Yaris - Module 3: Safety" at bounding box center [341, 208] width 84 height 7
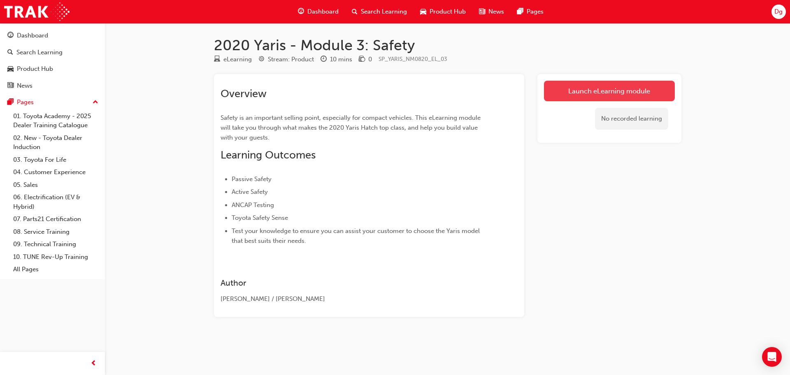
click at [659, 93] on link "Launch eLearning module" at bounding box center [609, 91] width 131 height 21
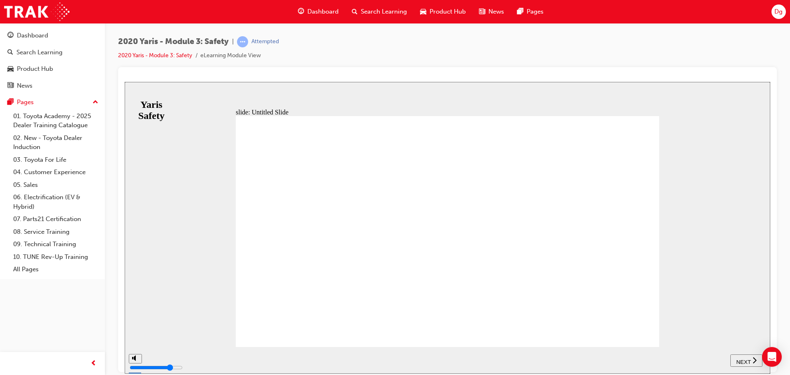
click at [746, 359] on span "NEXT" at bounding box center [743, 362] width 14 height 6
click at [751, 358] on div "NEXT" at bounding box center [747, 360] width 26 height 9
click at [749, 361] on span "NEXT" at bounding box center [743, 362] width 14 height 6
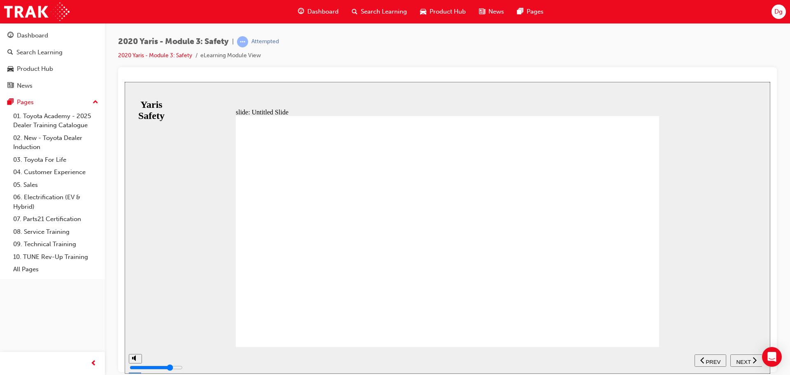
click at [749, 361] on span "NEXT" at bounding box center [743, 362] width 14 height 6
click at [742, 359] on span "NEXT" at bounding box center [743, 362] width 14 height 6
click at [745, 359] on span "NEXT" at bounding box center [743, 362] width 14 height 6
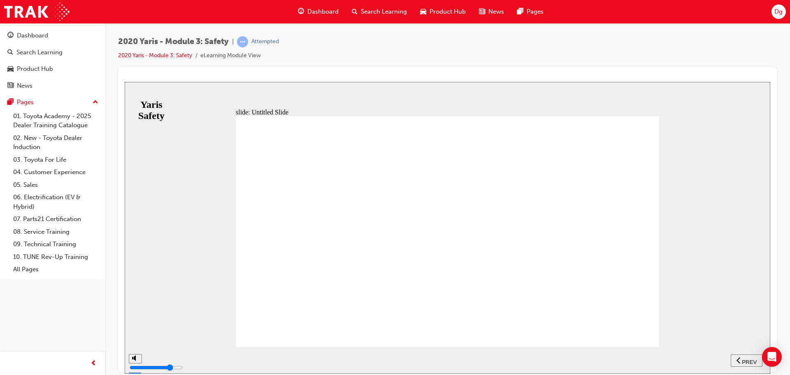
click at [755, 359] on span "PREV" at bounding box center [749, 362] width 15 height 6
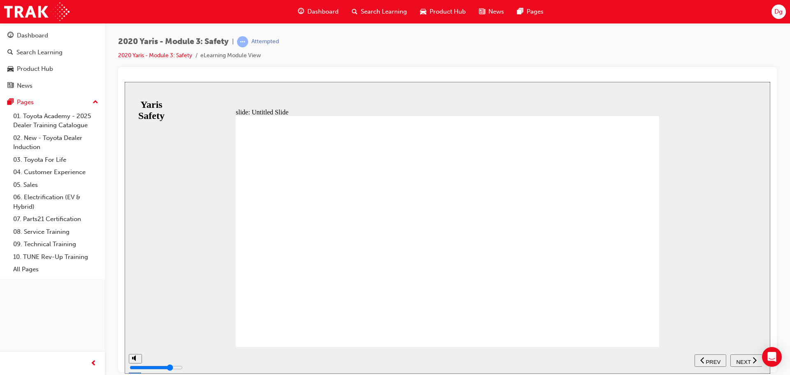
click at [748, 359] on span "NEXT" at bounding box center [743, 362] width 14 height 6
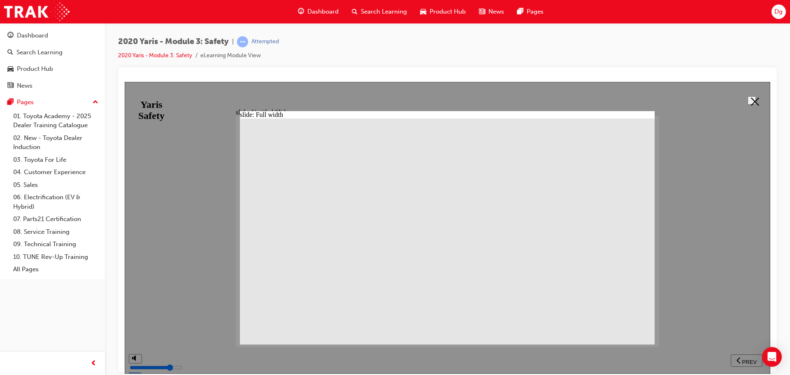
click at [755, 100] on icon at bounding box center [755, 101] width 8 height 8
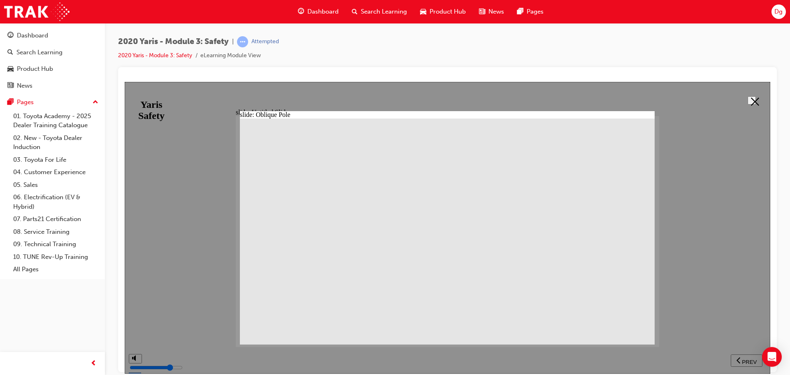
click at [755, 100] on icon at bounding box center [755, 101] width 8 height 8
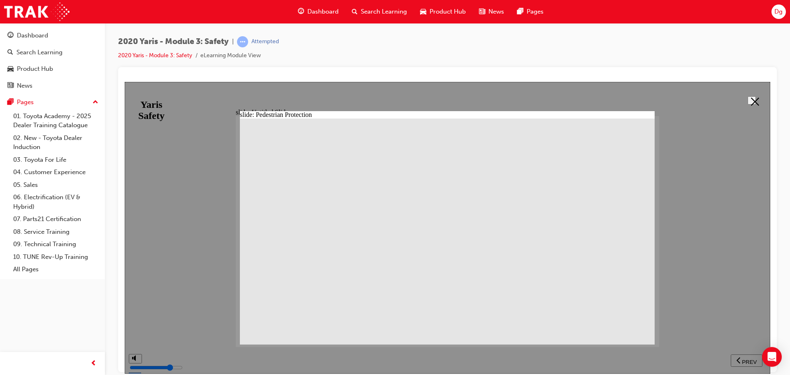
click at [748, 102] on button at bounding box center [752, 100] width 8 height 8
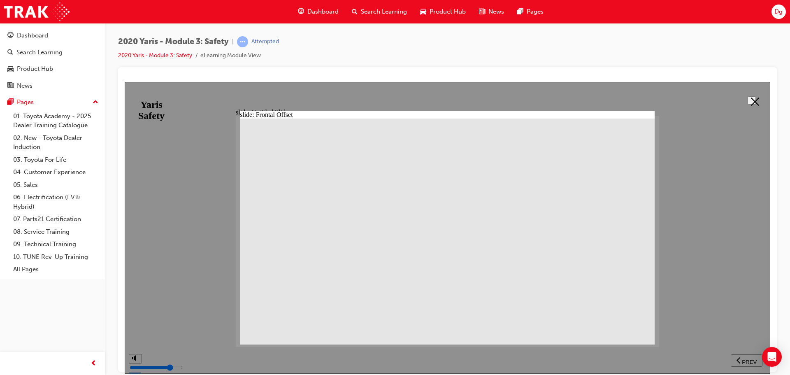
click at [756, 96] on button at bounding box center [752, 100] width 8 height 8
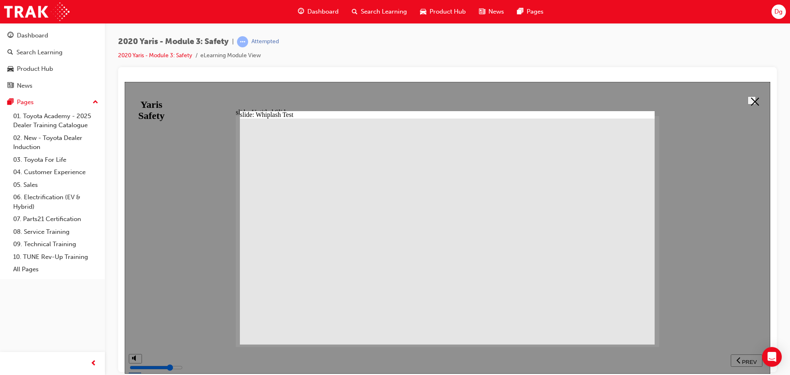
click at [751, 97] on icon at bounding box center [755, 101] width 8 height 8
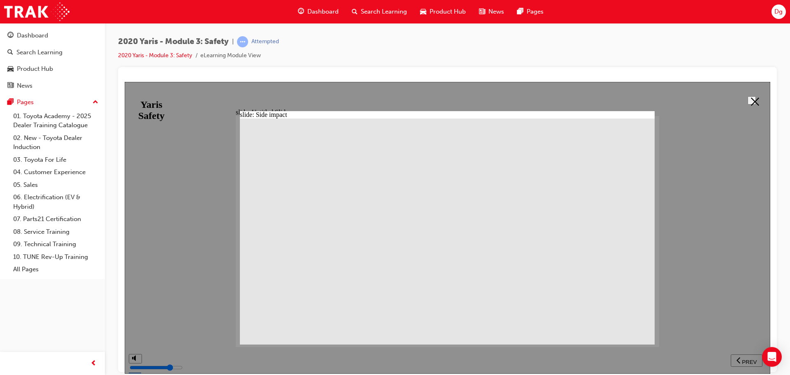
click at [752, 100] on polygon at bounding box center [755, 101] width 8 height 8
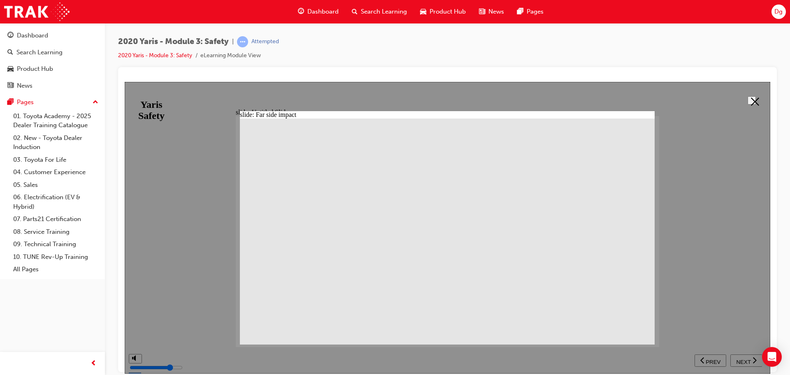
click at [751, 99] on polygon at bounding box center [755, 101] width 8 height 8
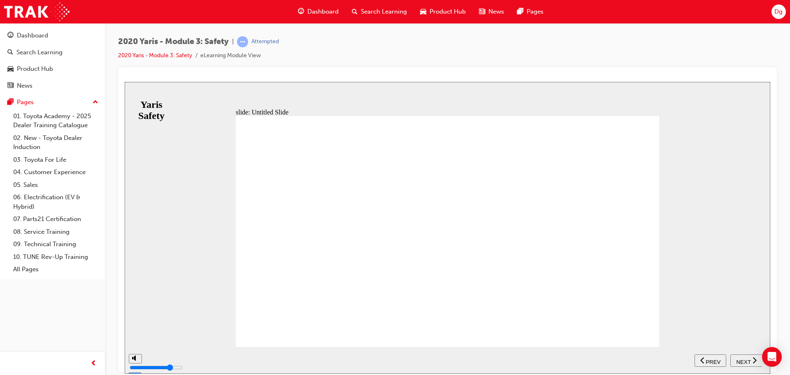
click at [747, 359] on span "NEXT" at bounding box center [743, 362] width 14 height 6
click at [745, 360] on span "NEXT" at bounding box center [743, 362] width 14 height 6
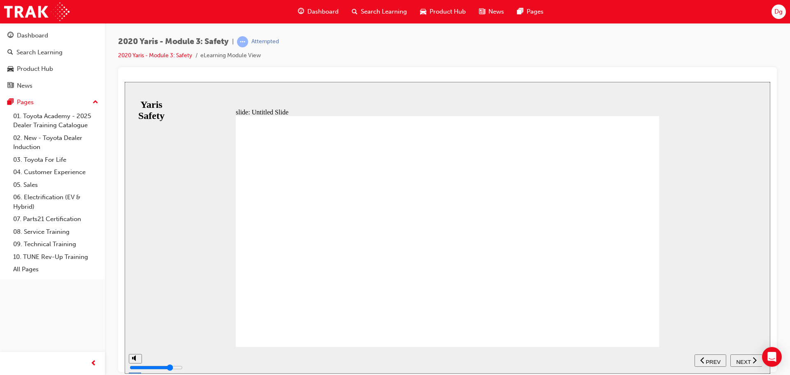
click at [749, 361] on span "NEXT" at bounding box center [743, 362] width 14 height 6
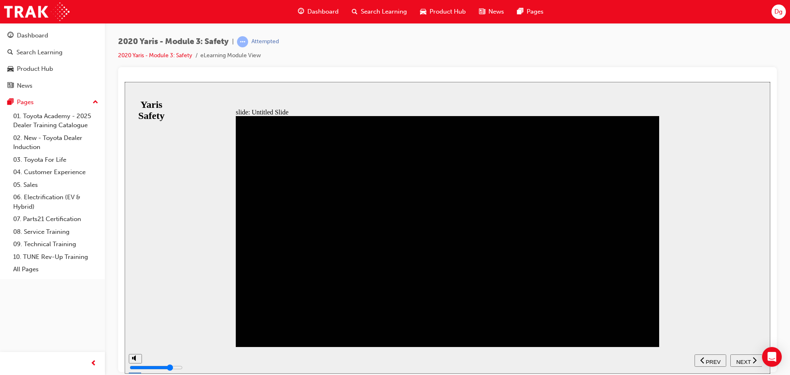
click at [749, 361] on span "NEXT" at bounding box center [743, 362] width 14 height 6
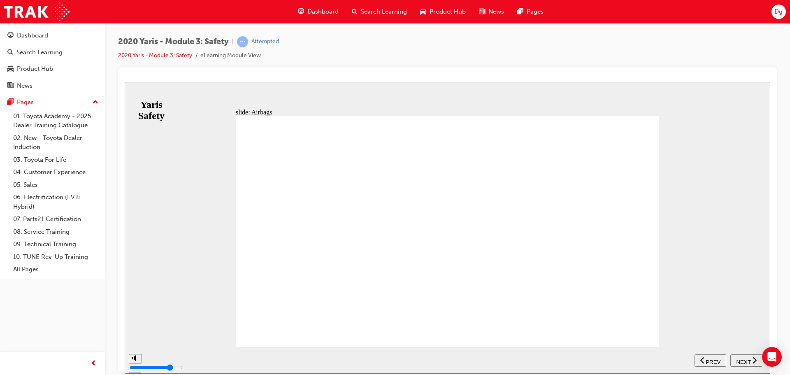
click at [745, 359] on span "NEXT" at bounding box center [743, 362] width 14 height 6
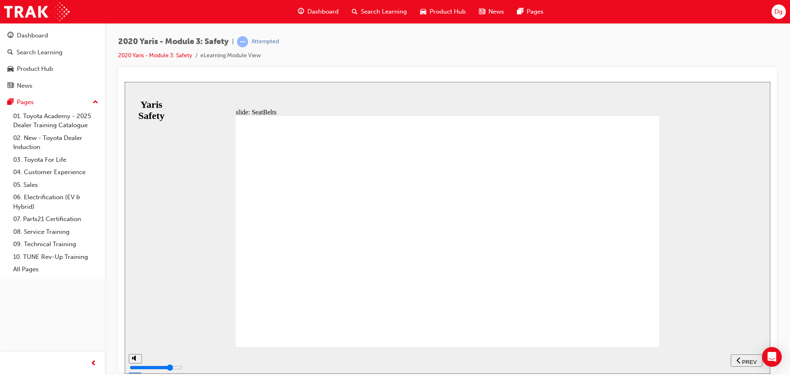
click at [743, 359] on span "NEXT" at bounding box center [743, 362] width 14 height 6
click at [742, 359] on span "NEXT" at bounding box center [743, 362] width 14 height 6
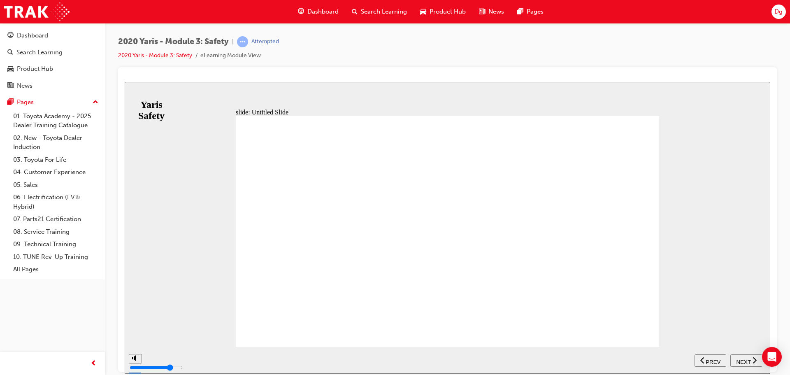
click at [742, 359] on span "NEXT" at bounding box center [743, 362] width 14 height 6
click at [743, 359] on span "NEXT" at bounding box center [743, 362] width 14 height 6
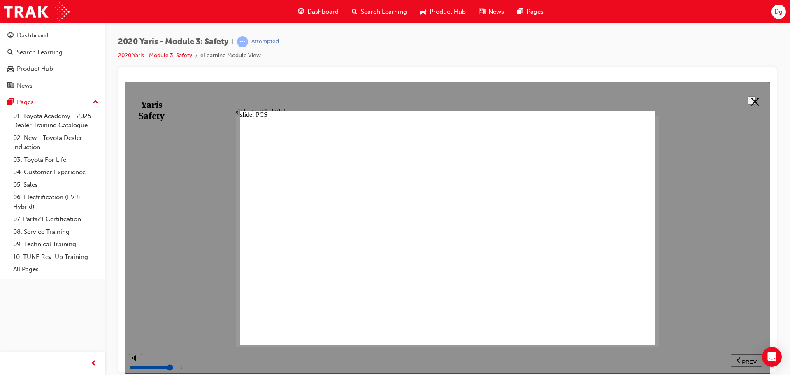
click at [751, 99] on polygon at bounding box center [755, 101] width 8 height 8
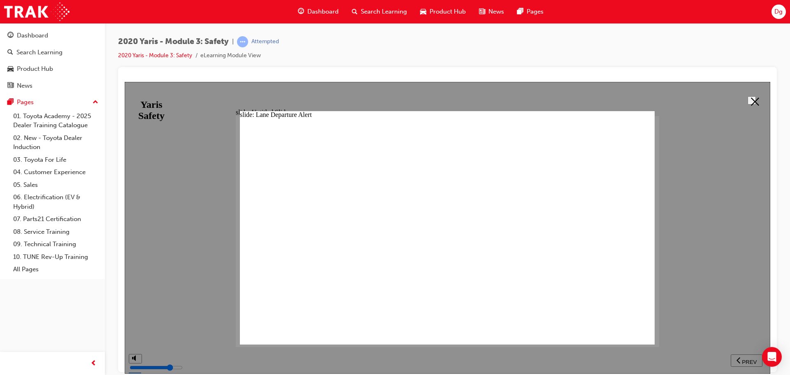
click at [756, 101] on icon at bounding box center [755, 101] width 8 height 8
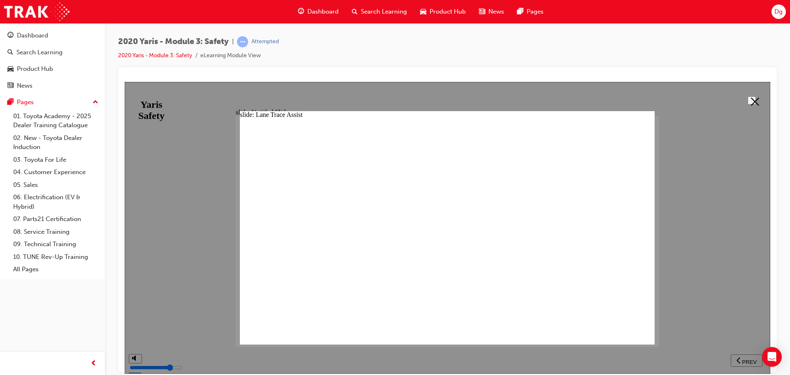
click at [756, 99] on button at bounding box center [752, 100] width 8 height 8
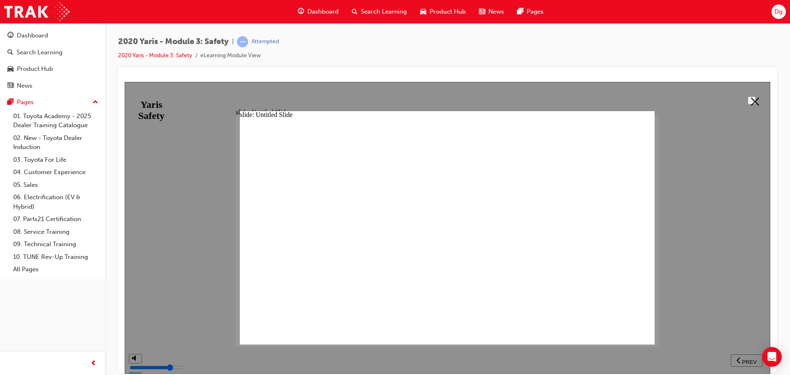
click at [751, 99] on icon at bounding box center [755, 101] width 8 height 8
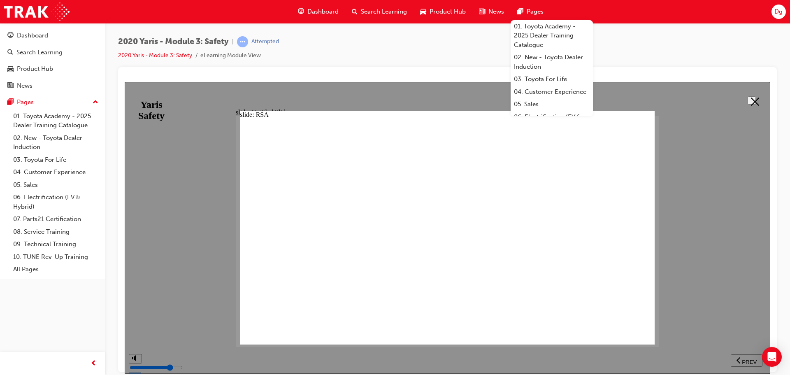
click at [753, 99] on polygon at bounding box center [755, 101] width 8 height 8
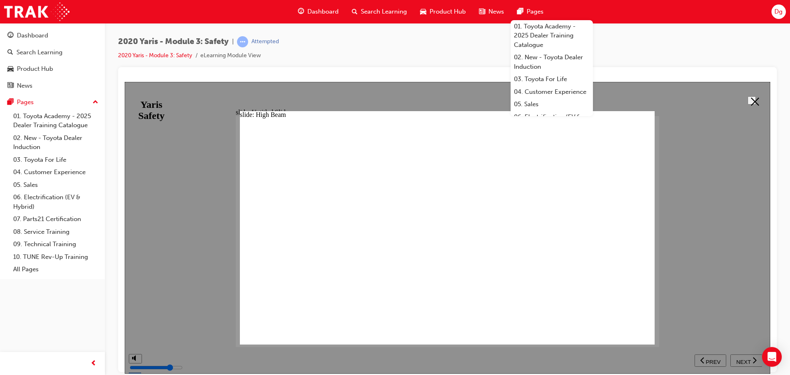
click at [751, 99] on icon at bounding box center [755, 101] width 8 height 8
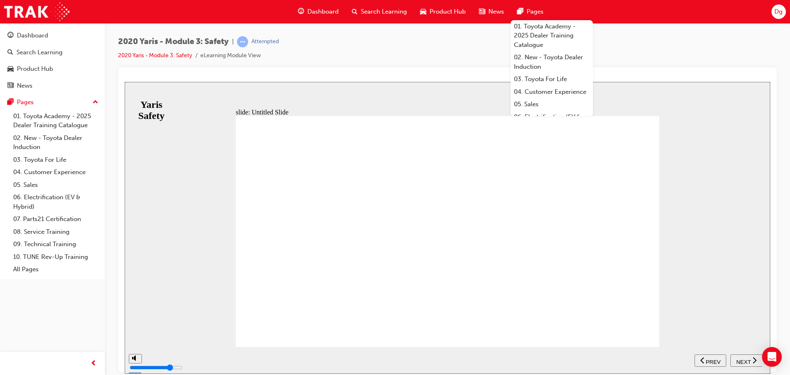
click at [747, 361] on span "NEXT" at bounding box center [743, 362] width 14 height 6
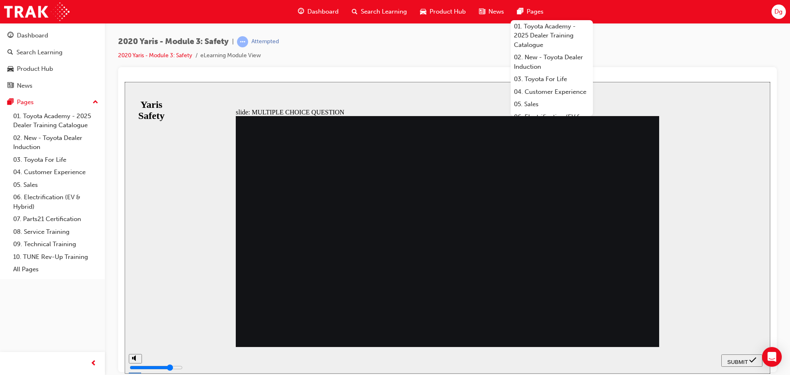
radio input "true"
click at [738, 359] on span "SUBMIT" at bounding box center [738, 362] width 21 height 6
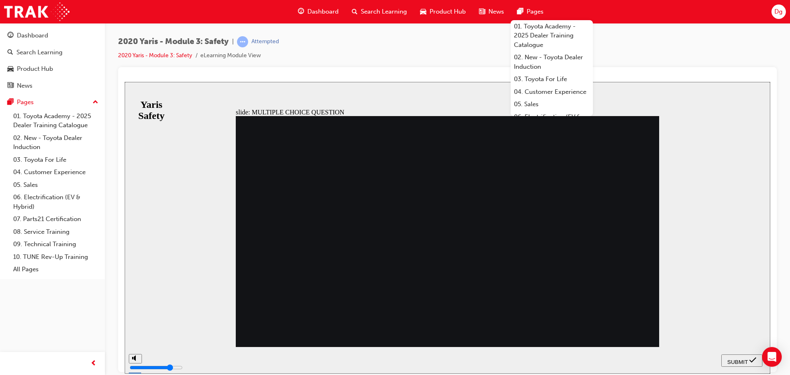
radio input "true"
click at [735, 359] on span "SUBMIT" at bounding box center [738, 362] width 21 height 6
radio input "true"
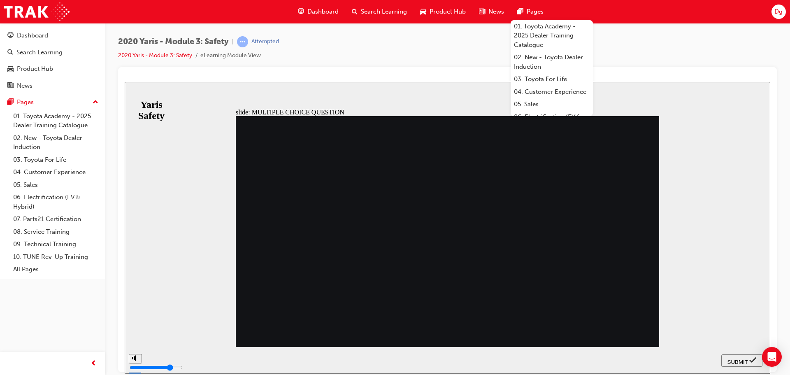
radio input "true"
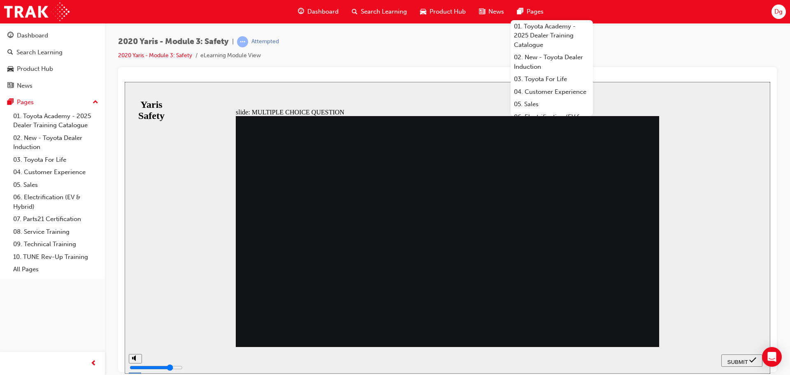
radio input "true"
radio input "false"
radio input "true"
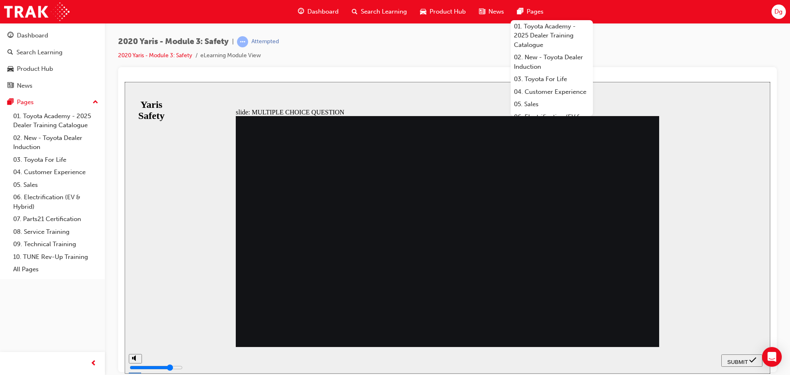
click at [741, 361] on span "SUBMIT" at bounding box center [738, 362] width 21 height 6
radio input "true"
click at [734, 359] on span "SUBMIT" at bounding box center [738, 362] width 21 height 6
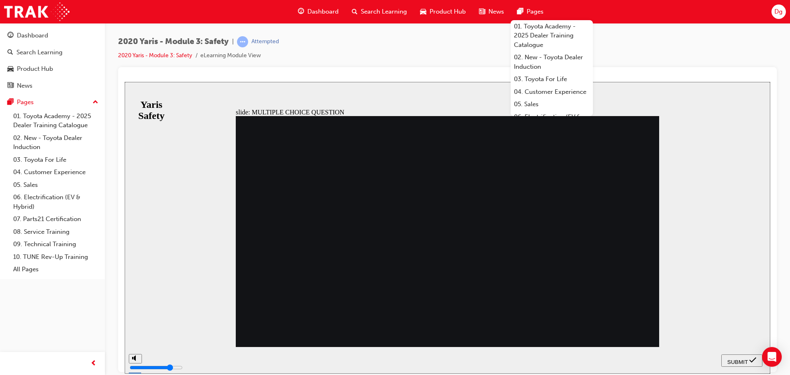
checkbox input "true"
click at [736, 359] on span "SUBMIT" at bounding box center [738, 362] width 21 height 6
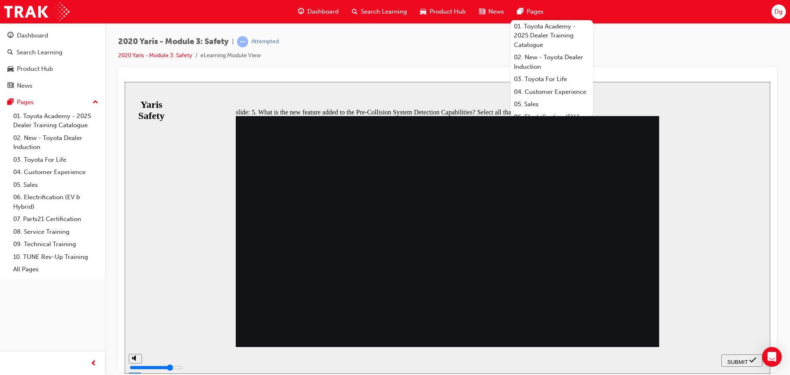
checkbox input "true"
click at [740, 361] on span "SUBMIT" at bounding box center [738, 362] width 21 height 6
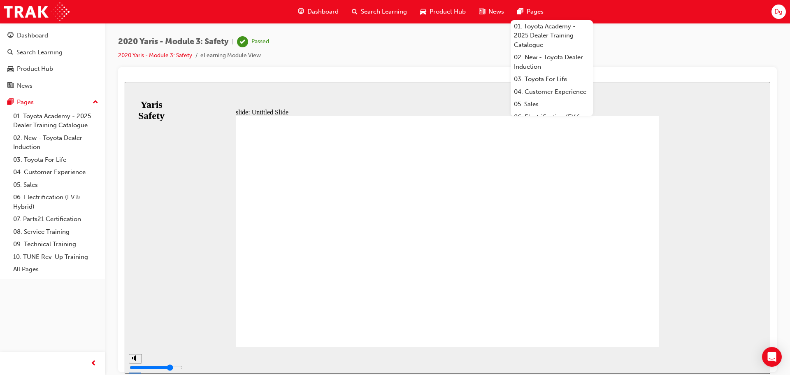
click at [325, 11] on span "Dashboard" at bounding box center [323, 11] width 31 height 9
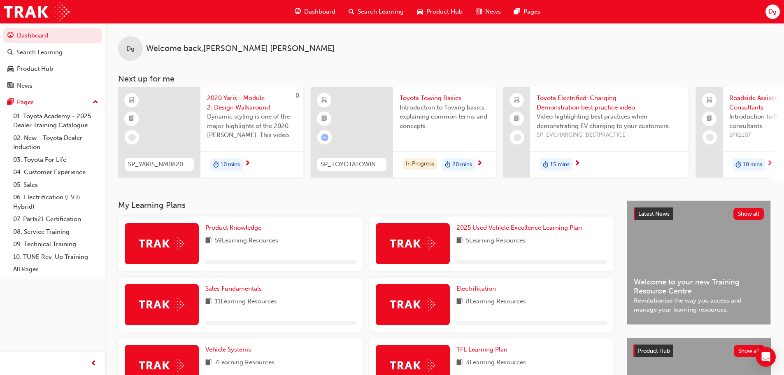
click at [628, 72] on div "Dg Welcome back , Damien gill Next up for me 0 SP_YARIS_NM0820_EL_02 2020 Yaris…" at bounding box center [444, 102] width 679 height 158
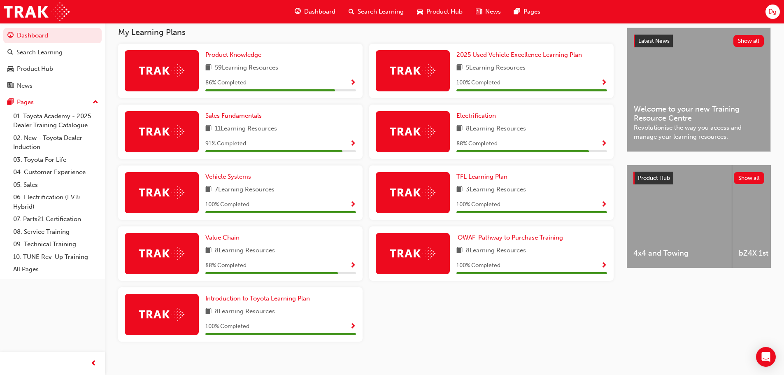
scroll to position [183, 0]
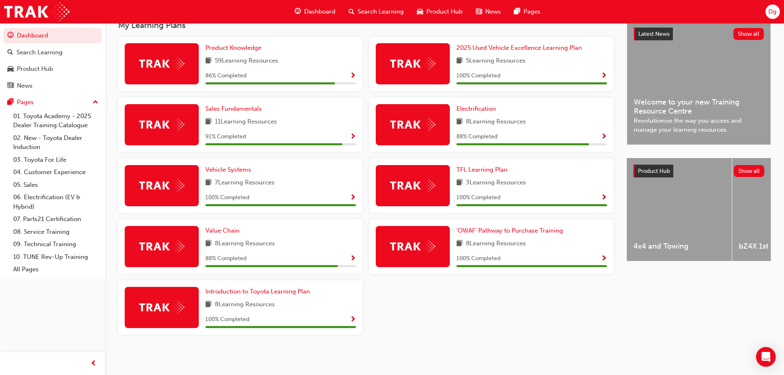
click at [431, 123] on img at bounding box center [412, 124] width 45 height 13
click at [473, 105] on span "Electrification" at bounding box center [477, 108] width 40 height 7
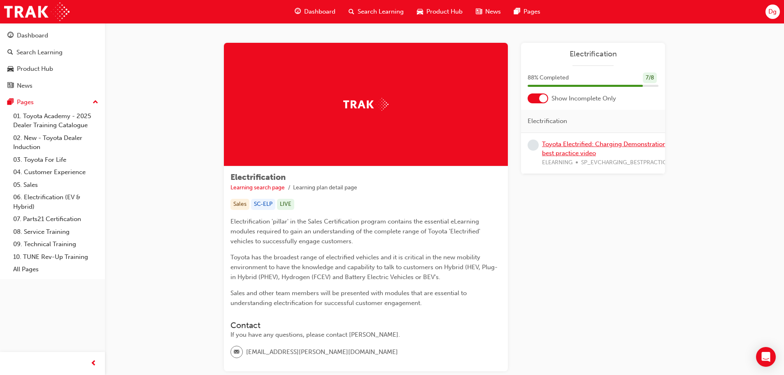
click at [554, 143] on link "Toyota Electrified: Charging Demonstration best practice video" at bounding box center [604, 148] width 124 height 17
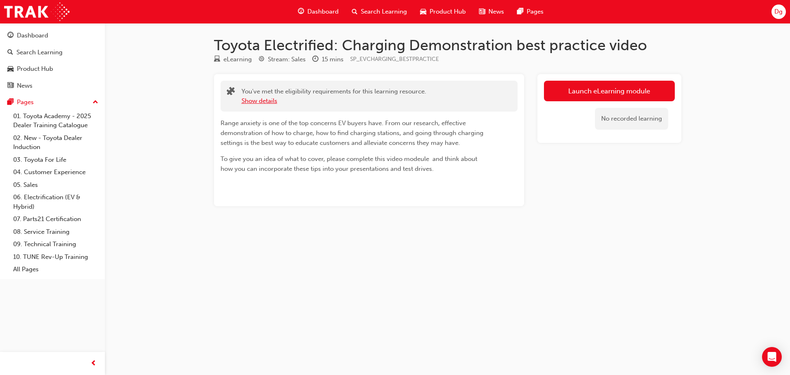
click at [266, 101] on button "Show details" at bounding box center [260, 100] width 36 height 9
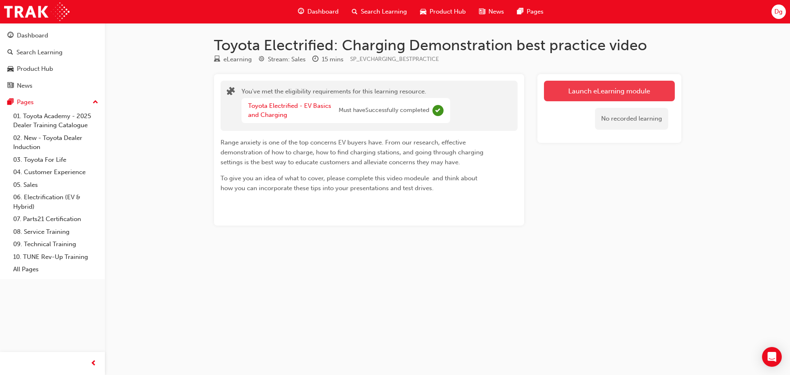
click at [607, 89] on link "Launch eLearning module" at bounding box center [609, 91] width 131 height 21
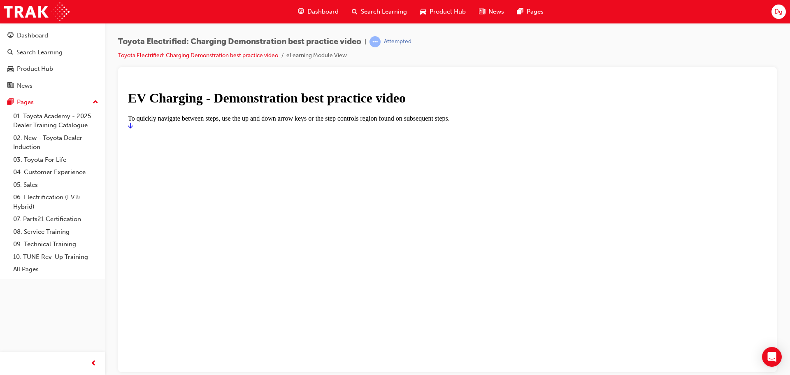
click at [133, 128] on icon "Start" at bounding box center [130, 125] width 5 height 6
